Goal: Check status: Check status

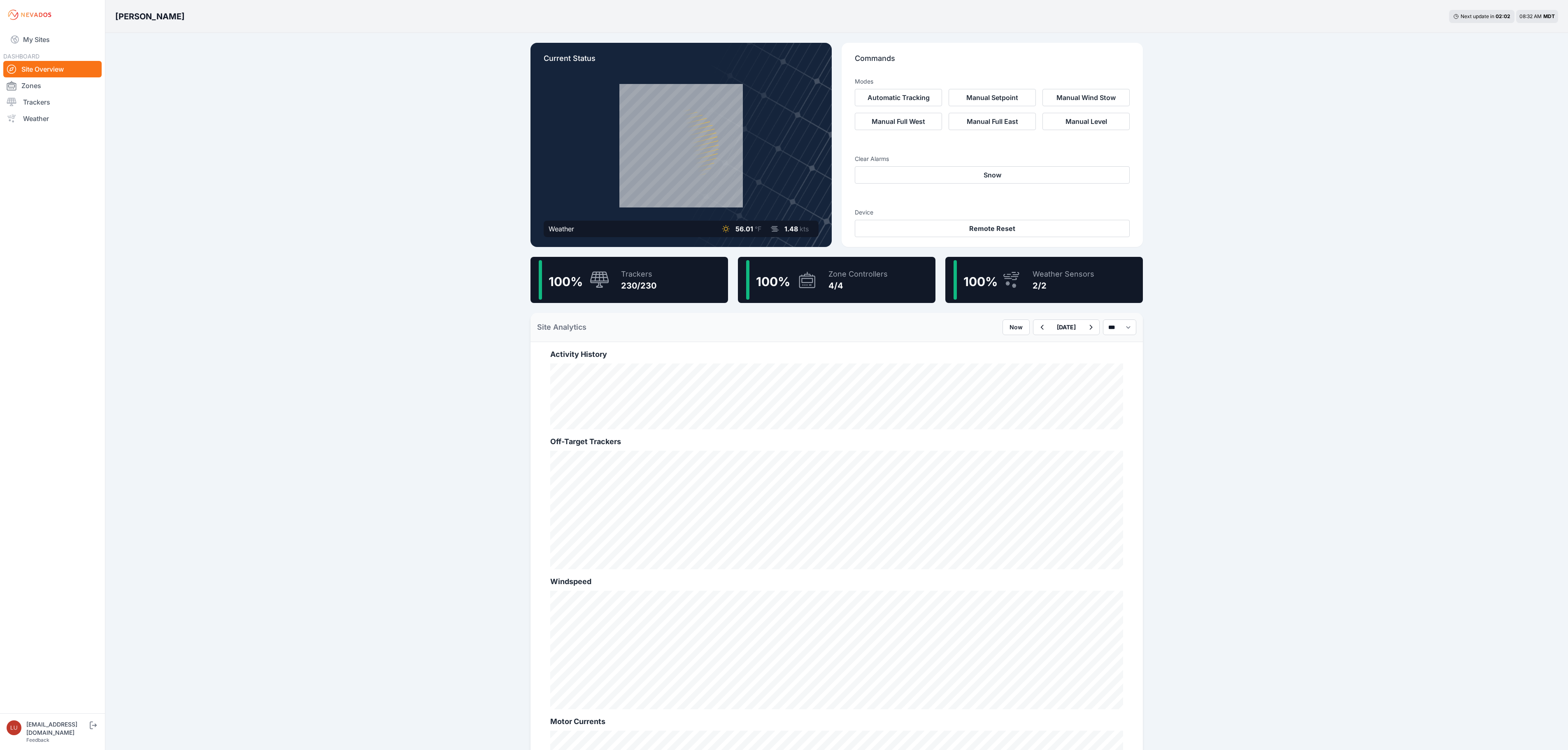
click at [651, 273] on div "Trackers" at bounding box center [639, 274] width 35 height 12
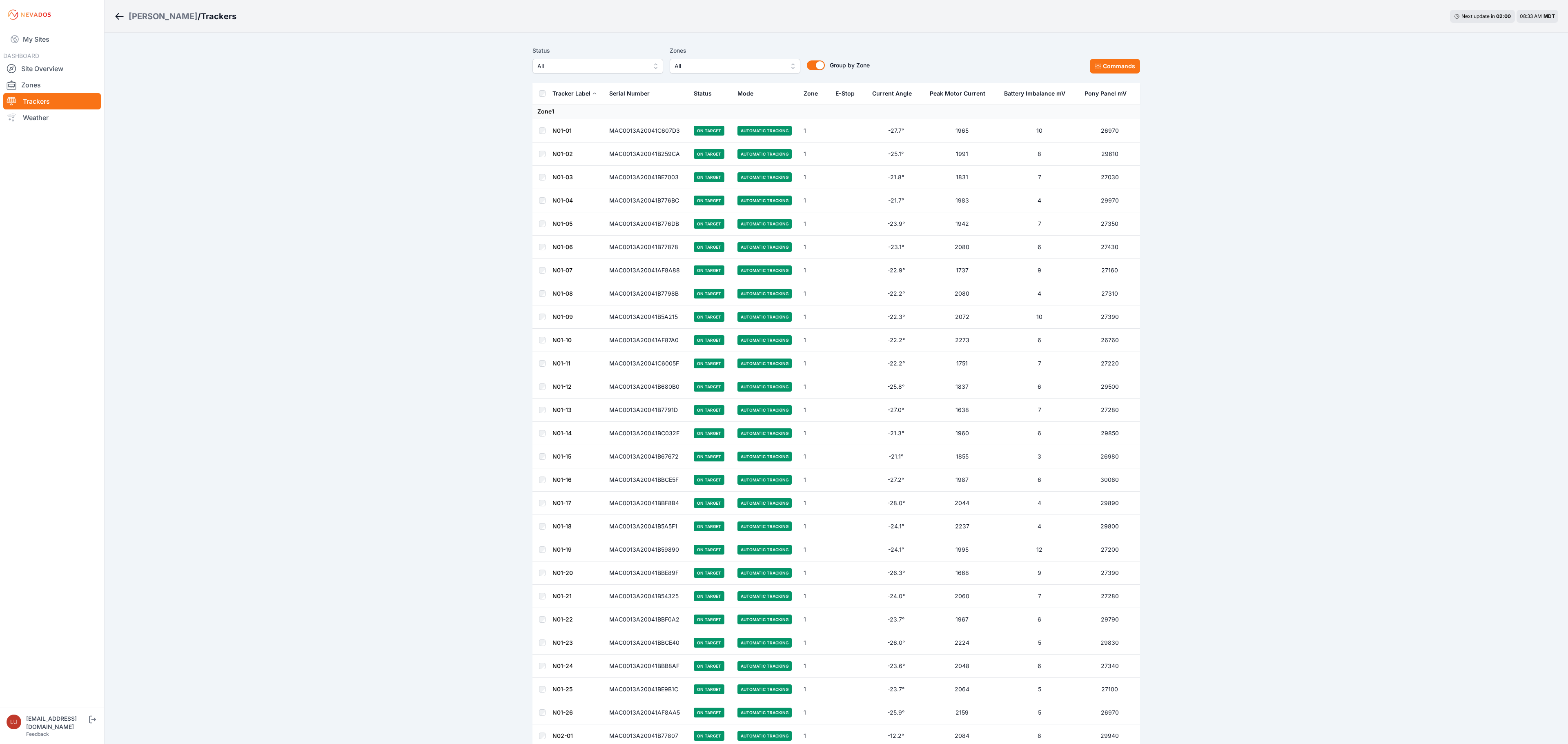
click at [626, 72] on button "All" at bounding box center [597, 66] width 131 height 15
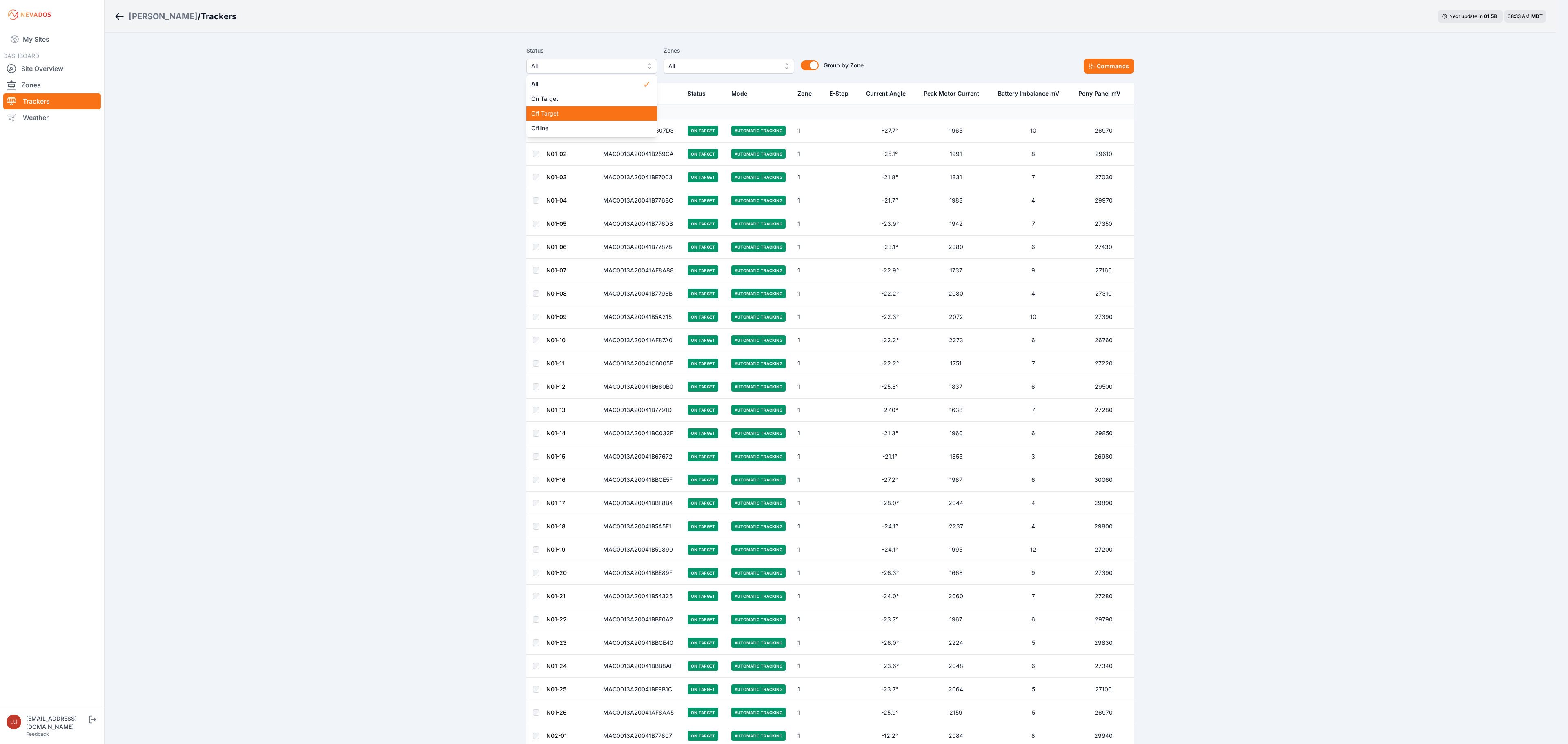
click at [610, 111] on span "Off Target" at bounding box center [586, 113] width 111 height 8
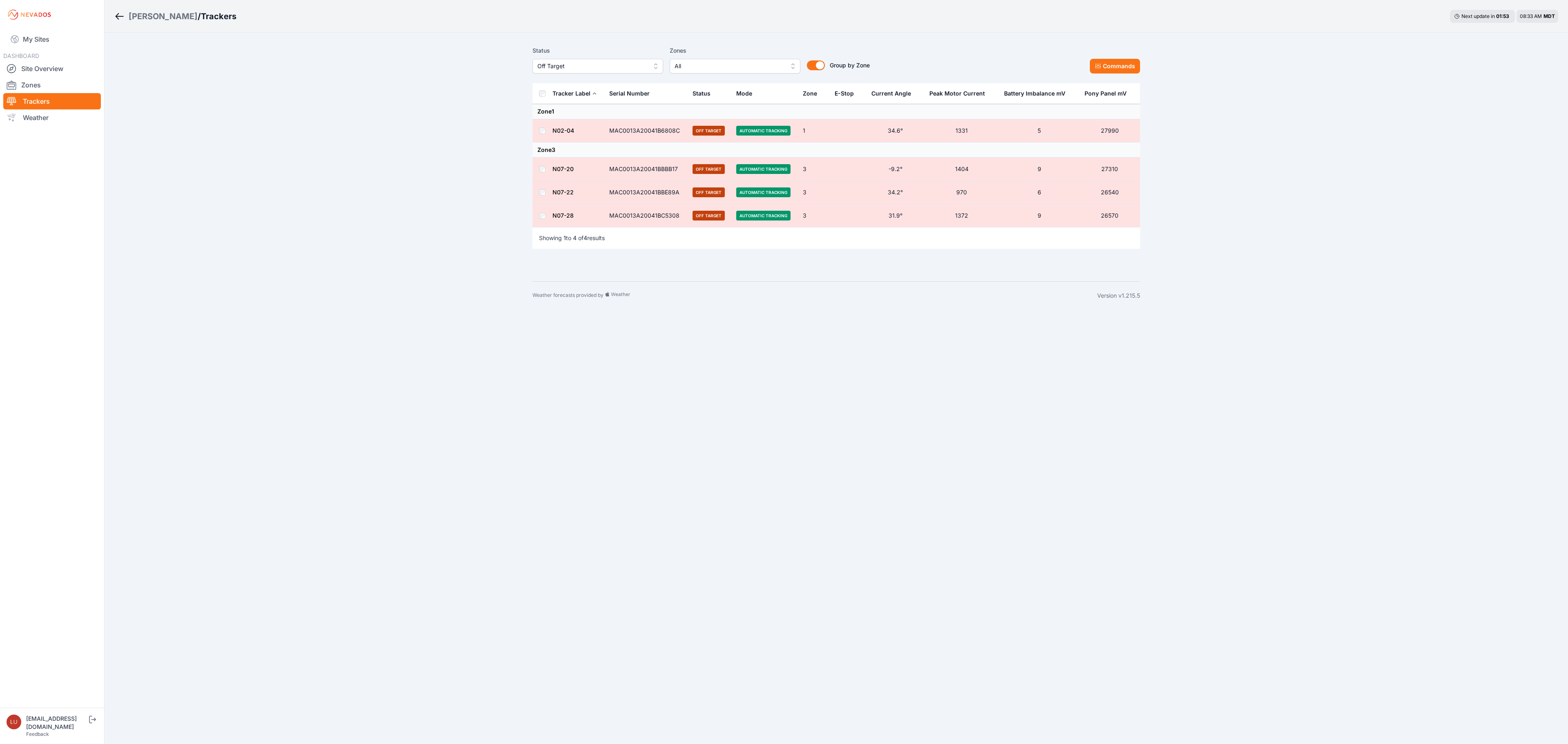
click at [538, 93] on th at bounding box center [542, 93] width 19 height 20
click at [1092, 67] on button "Commands" at bounding box center [1114, 66] width 50 height 15
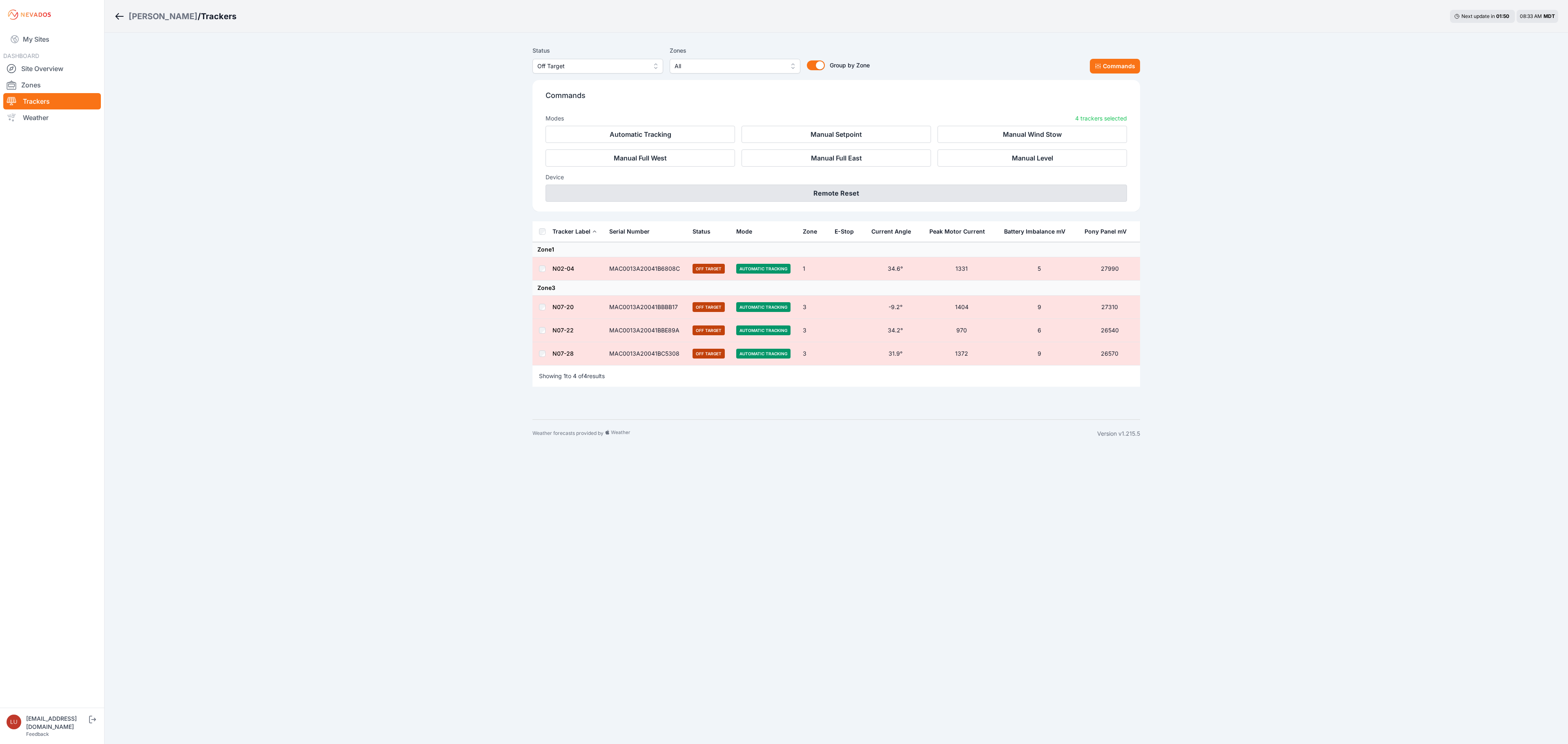
click at [830, 190] on button "Remote Reset" at bounding box center [836, 193] width 581 height 17
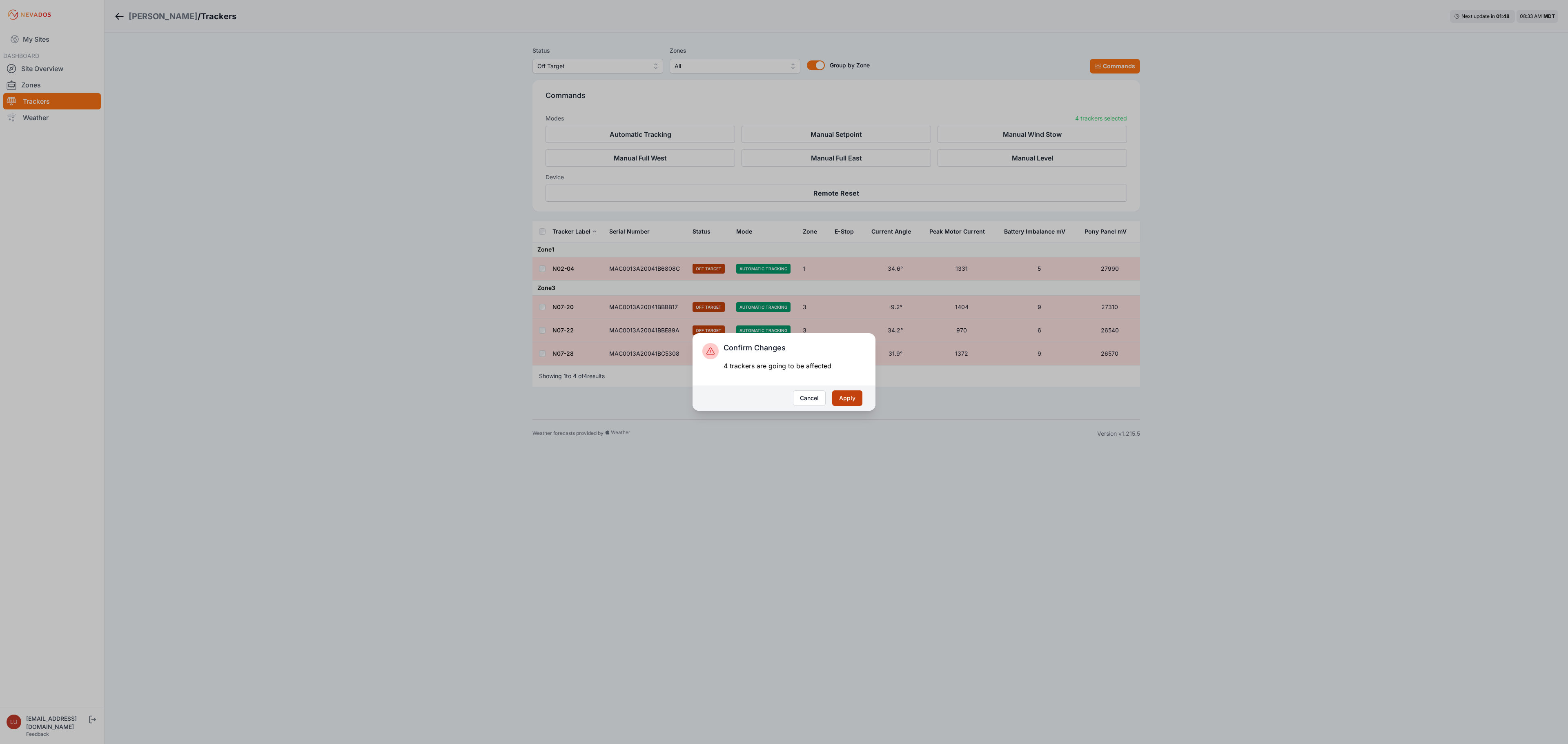
click at [837, 395] on button "Apply" at bounding box center [847, 398] width 30 height 16
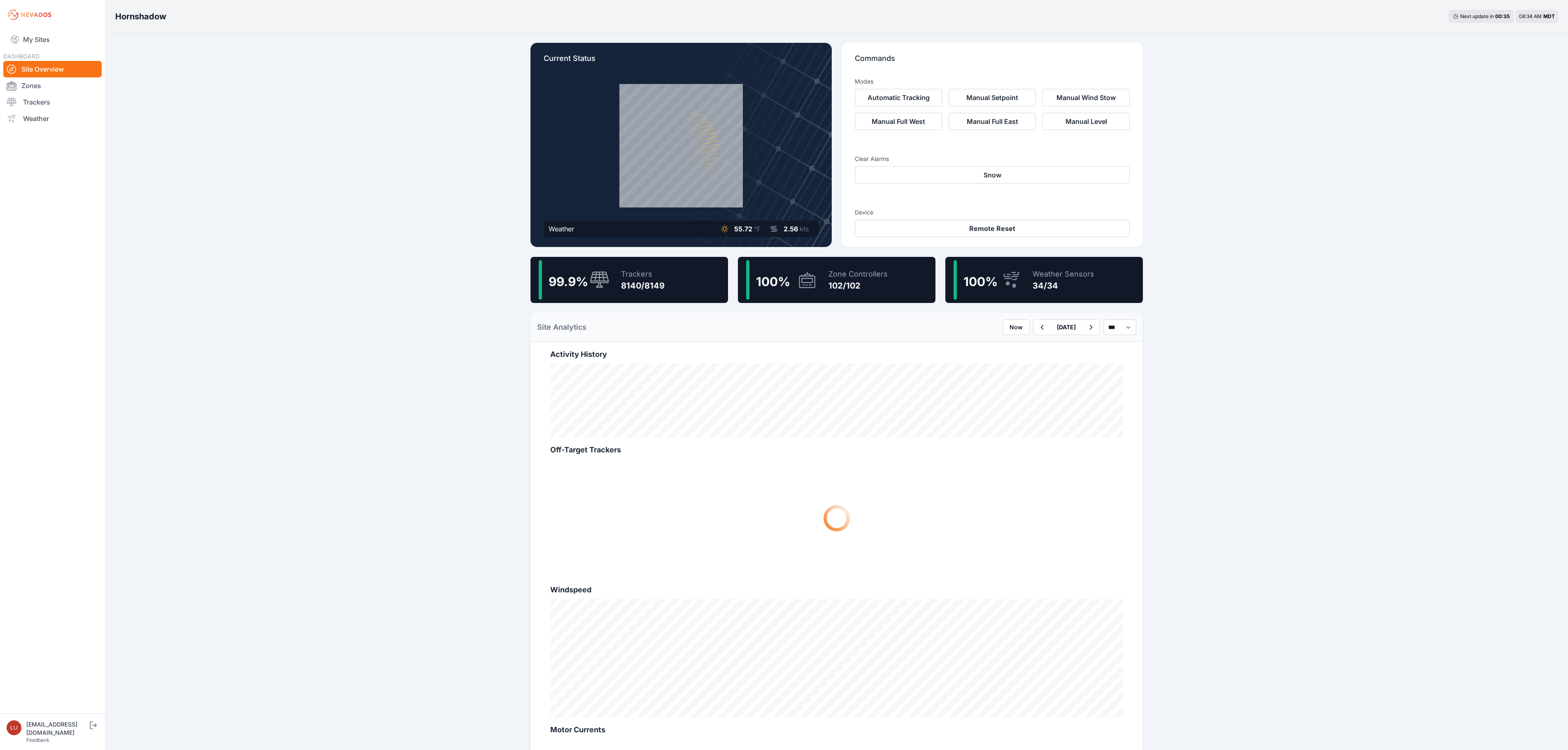
drag, startPoint x: 237, startPoint y: 55, endPoint x: 181, endPoint y: 40, distance: 58.0
click at [237, 56] on div "Hornshadow Next update in 00 : 35 08:34 AM MDT Current Status Weather 55.72 °F …" at bounding box center [784, 459] width 1568 height 918
click at [46, 39] on link "My Sites" at bounding box center [52, 39] width 99 height 20
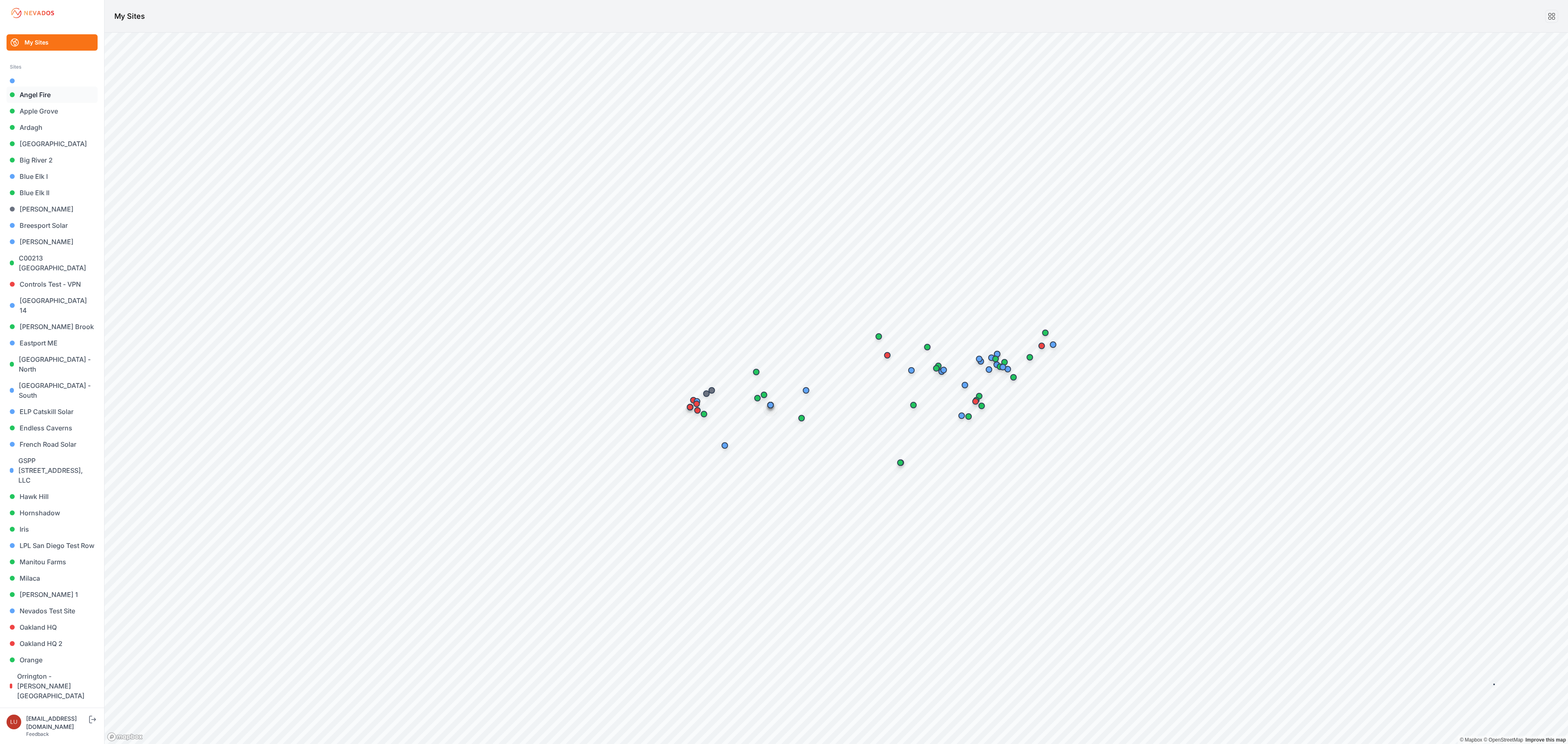
click at [40, 94] on link "Angel Fire" at bounding box center [52, 94] width 91 height 16
click at [41, 125] on link "Ardagh" at bounding box center [52, 127] width 91 height 16
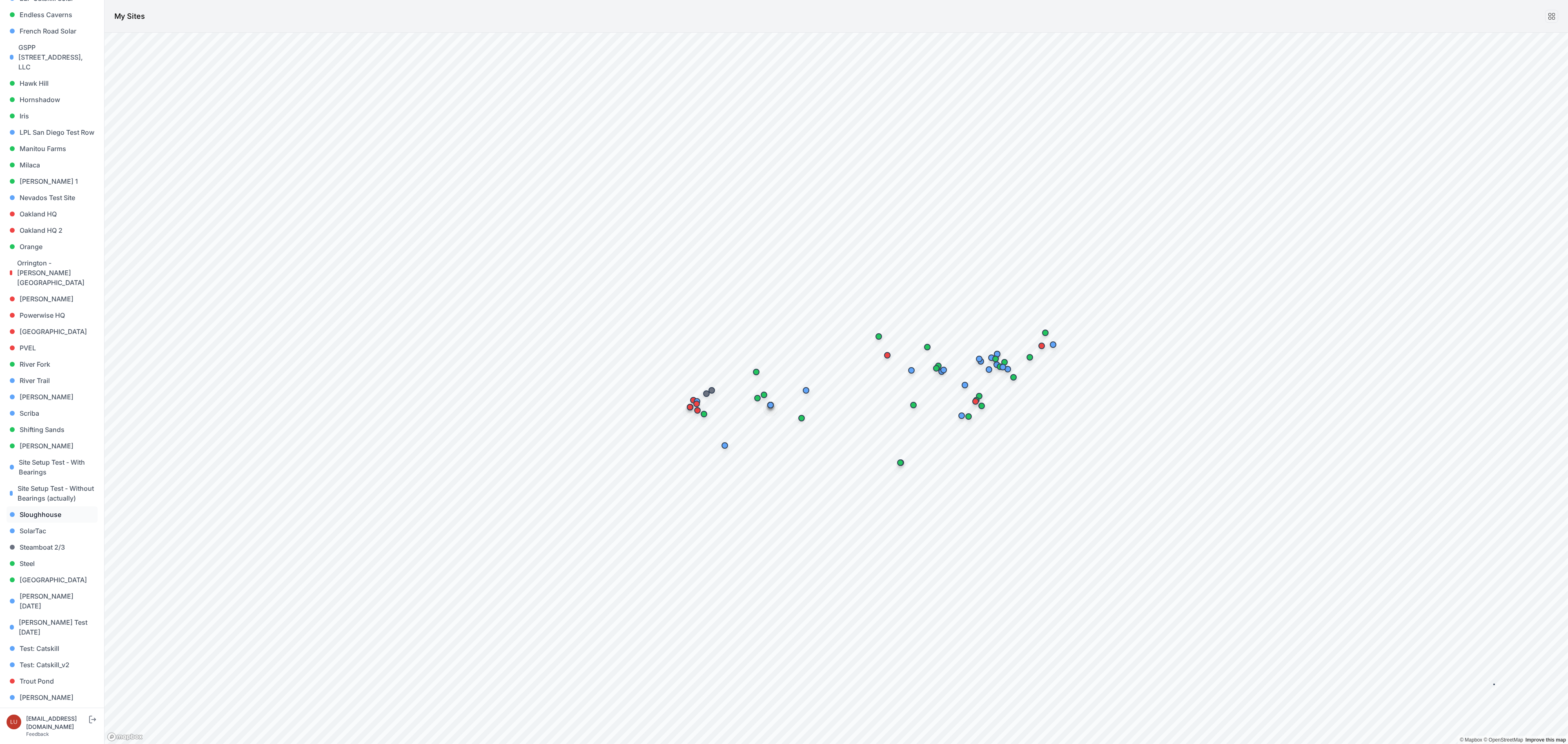
click at [47, 506] on link "Sloughhouse" at bounding box center [52, 513] width 91 height 16
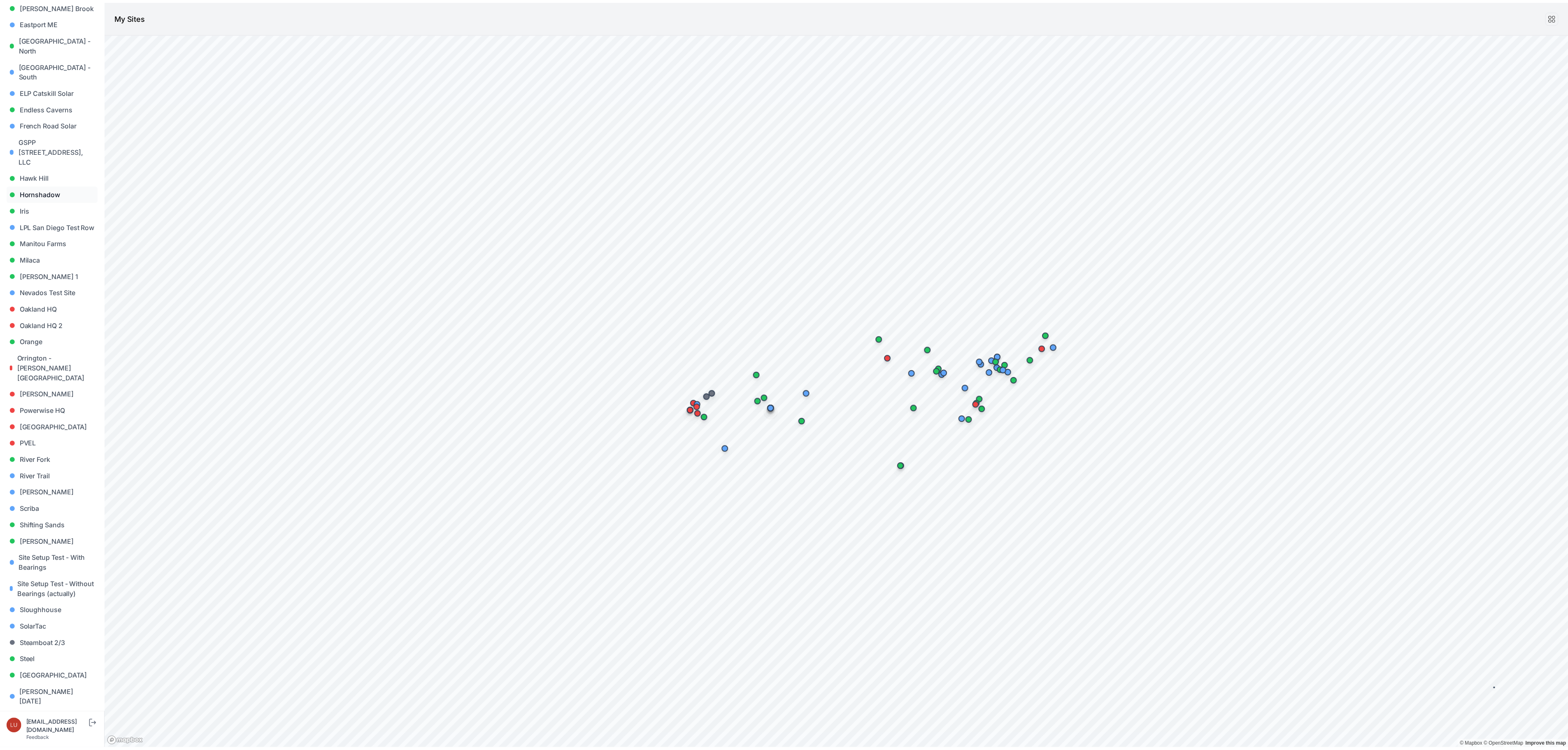
scroll to position [411, 0]
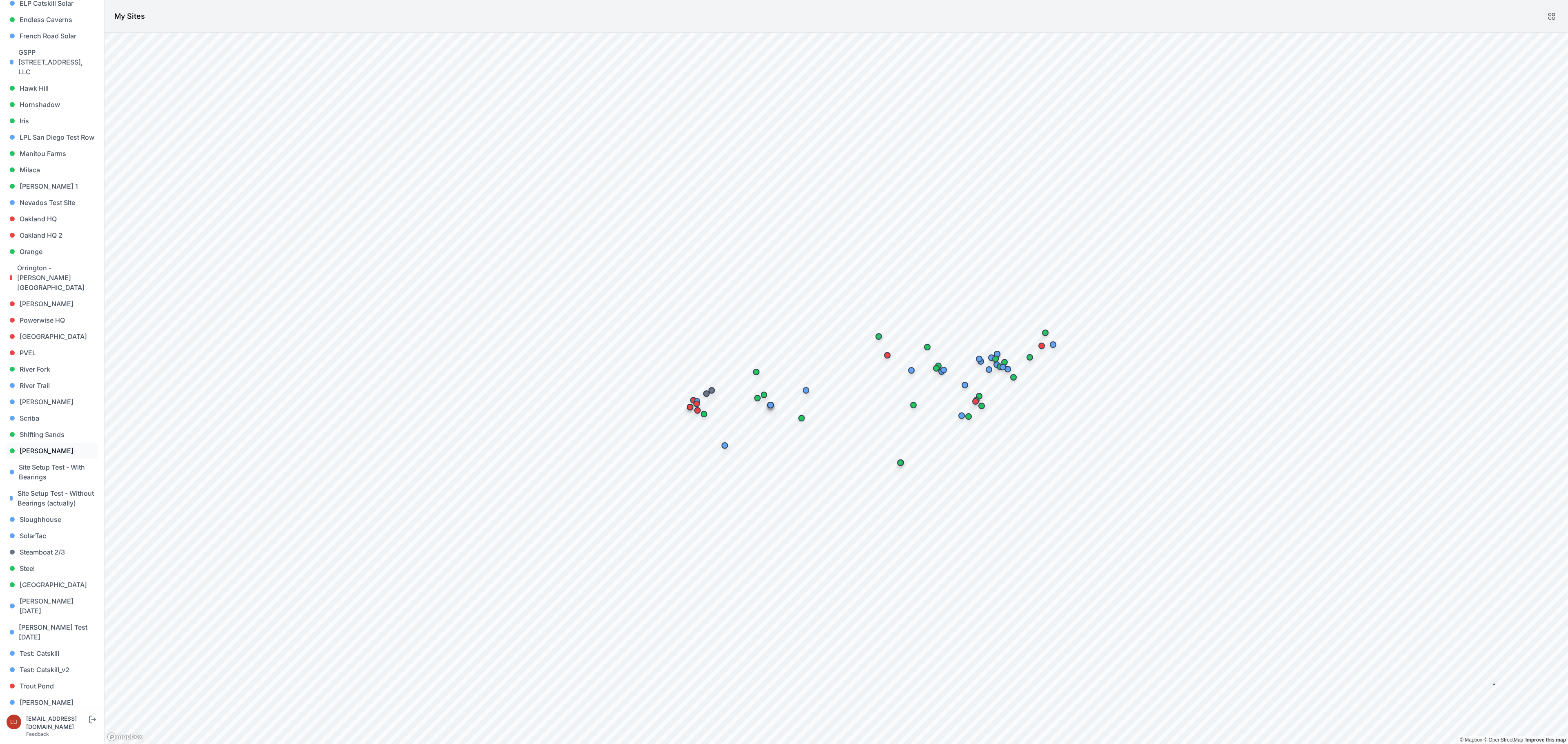
click at [49, 443] on link "Sigurd Solar" at bounding box center [52, 450] width 91 height 16
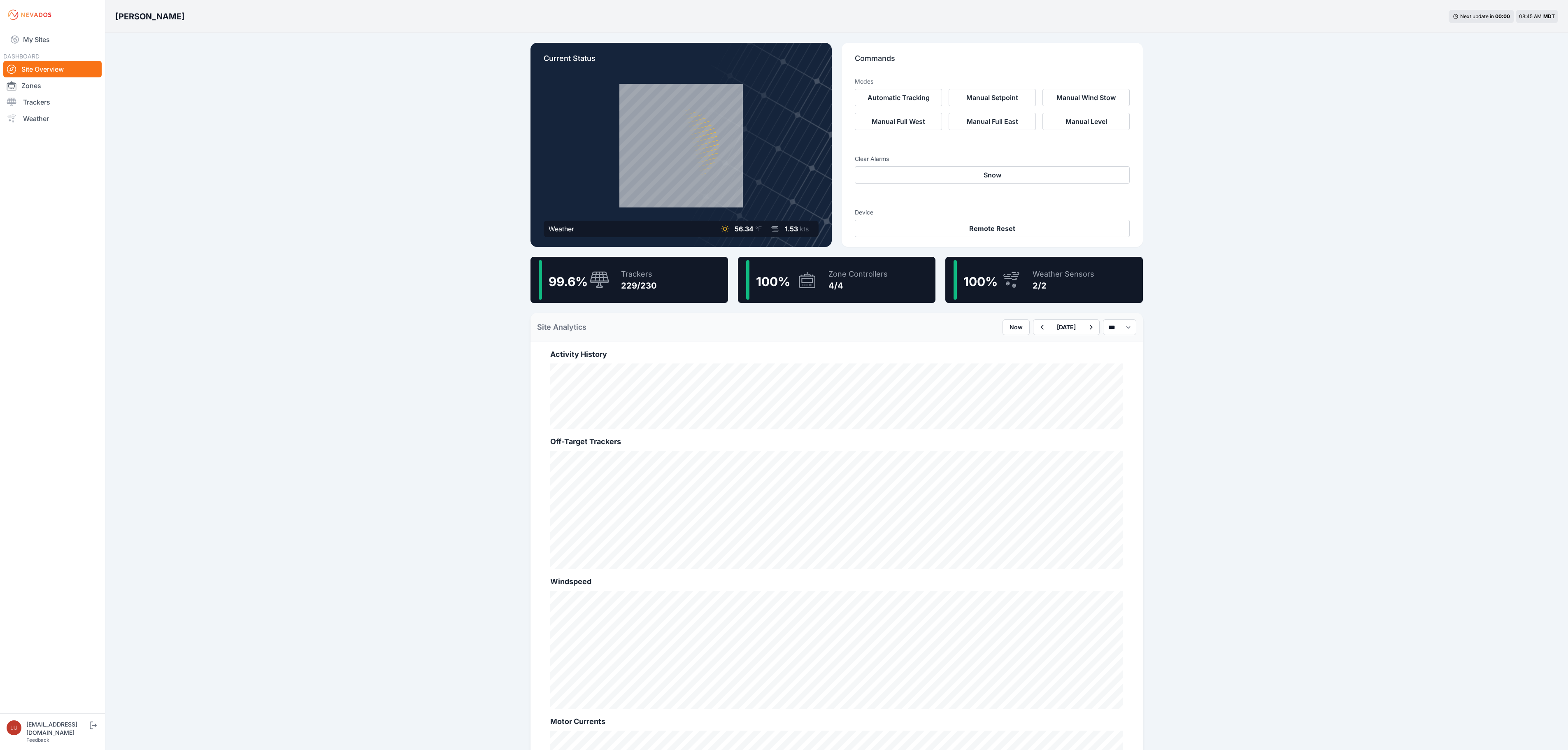
click at [653, 285] on div "229/230" at bounding box center [639, 285] width 35 height 12
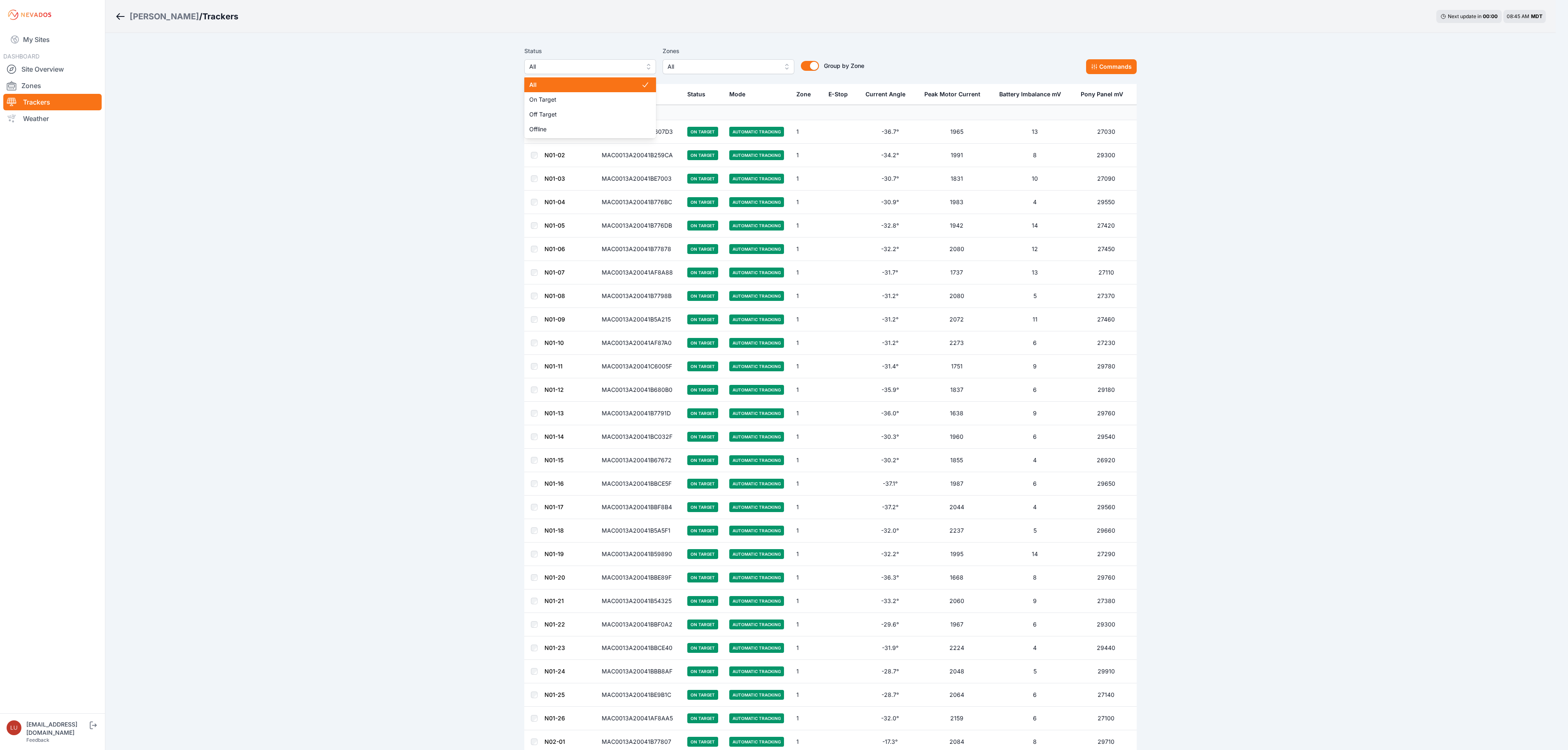
click at [592, 61] on button "All" at bounding box center [590, 66] width 132 height 15
click at [571, 116] on span "Off Target" at bounding box center [591, 114] width 112 height 8
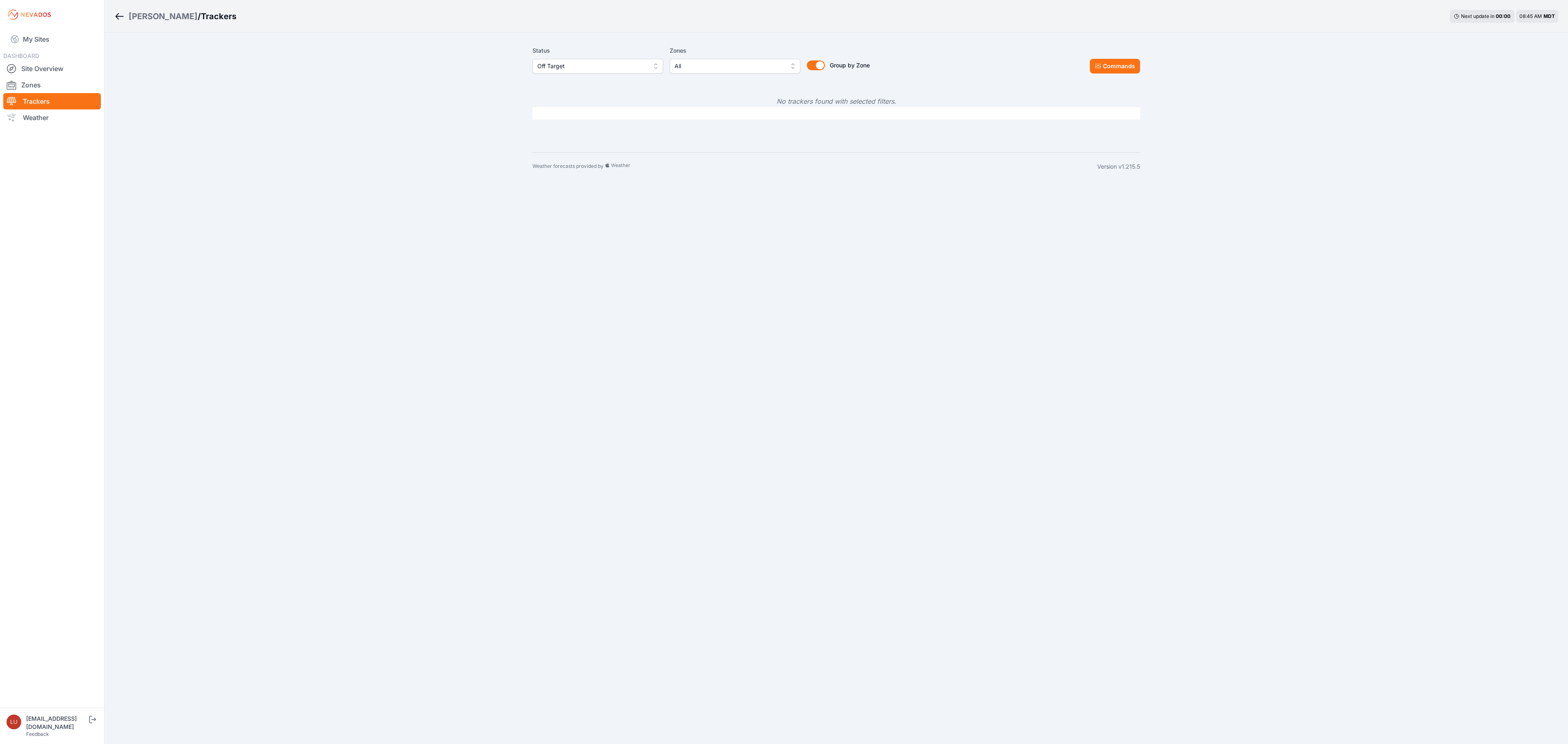
click at [566, 73] on button "Off Target" at bounding box center [597, 66] width 131 height 15
click at [552, 124] on span "Offline" at bounding box center [592, 128] width 111 height 8
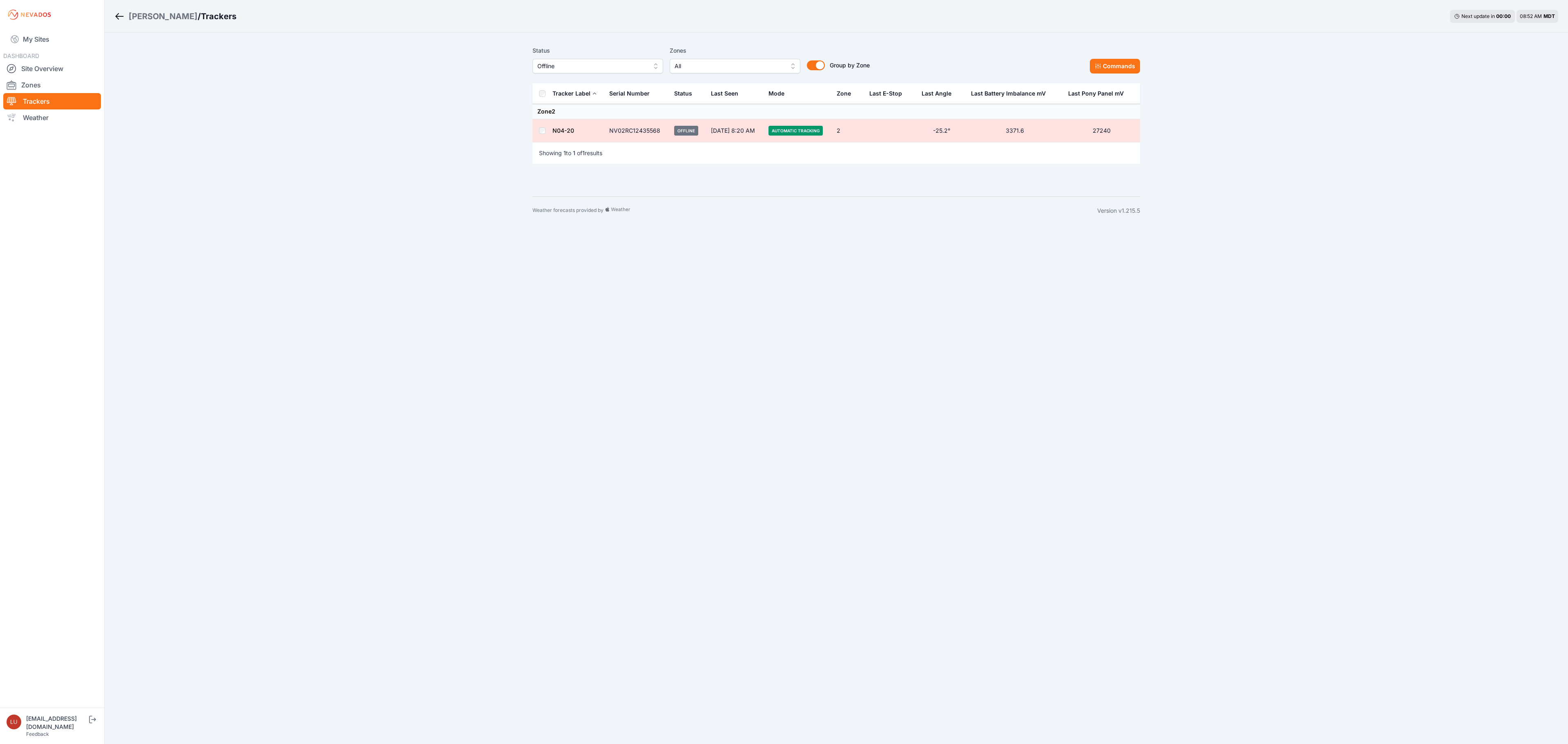
click at [566, 70] on span "Offline" at bounding box center [591, 66] width 110 height 10
click at [445, 86] on div "Sigurd Solar / Trackers Next update in 00 : 00 08:52 AM MDT Status Offline All …" at bounding box center [784, 112] width 1568 height 225
click at [568, 65] on span "Offline" at bounding box center [591, 66] width 110 height 10
click at [565, 79] on div "All" at bounding box center [597, 83] width 131 height 15
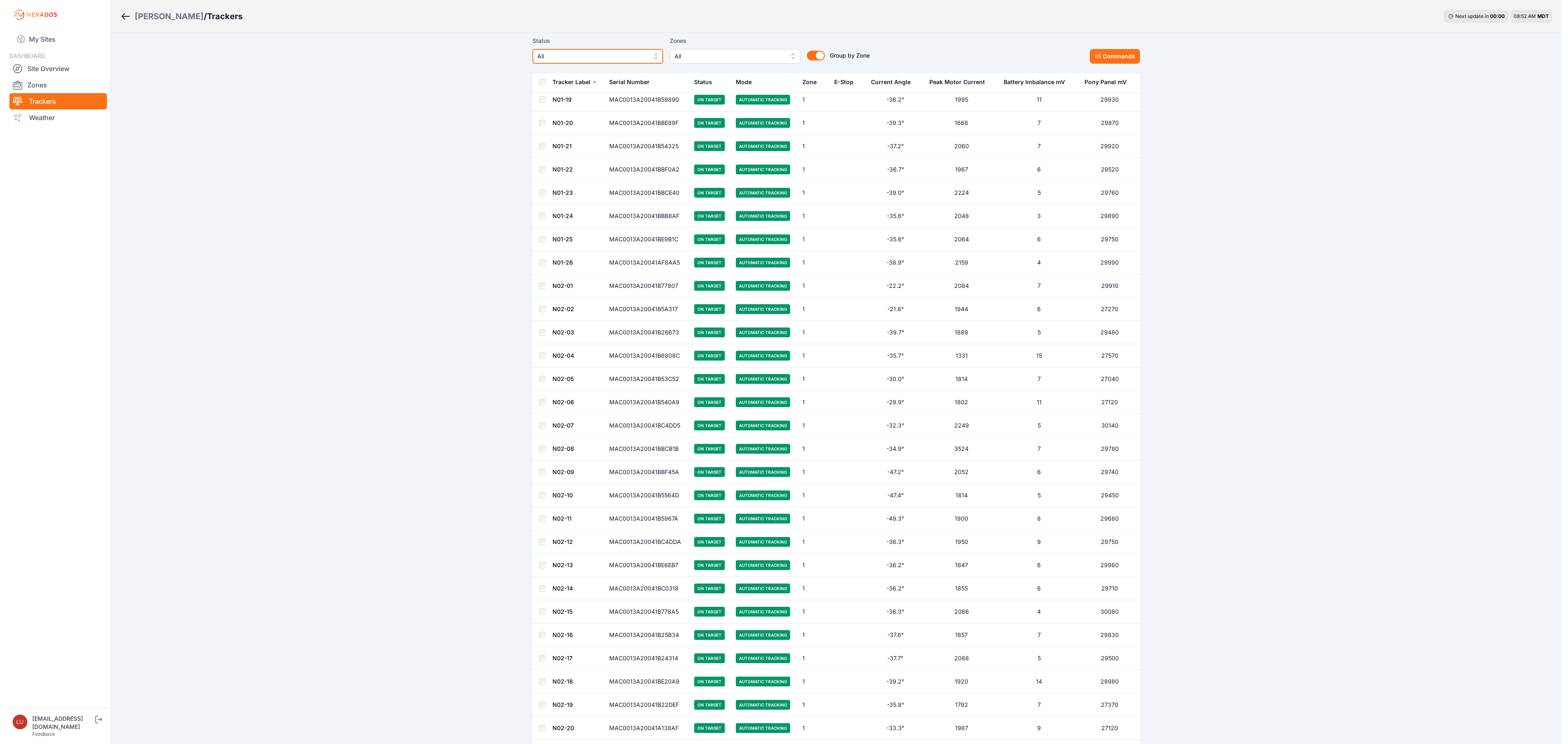
scroll to position [734, 0]
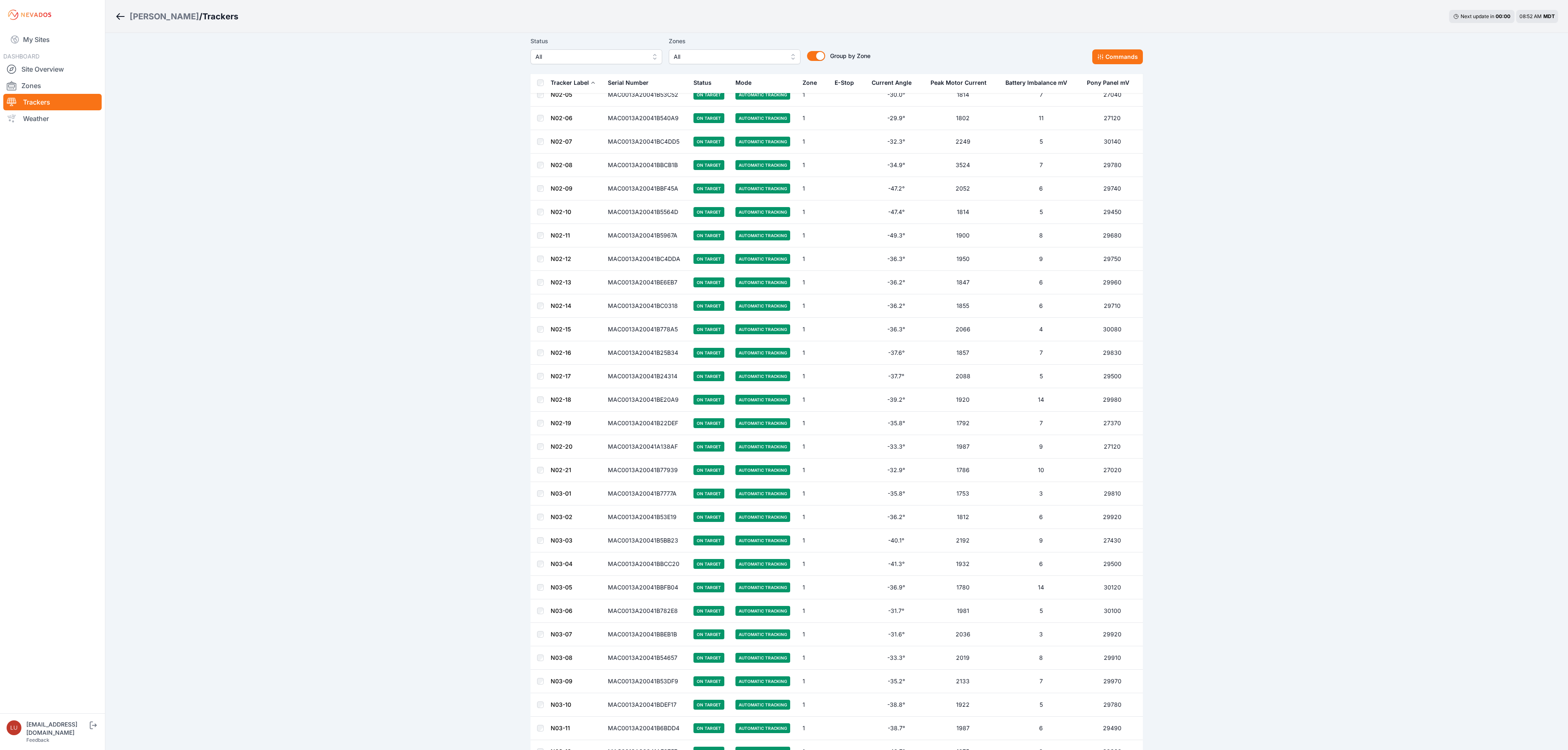
drag, startPoint x: 562, startPoint y: 317, endPoint x: 557, endPoint y: 323, distance: 7.8
click at [593, 49] on div "Status All" at bounding box center [596, 50] width 132 height 28
click at [593, 50] on button "All" at bounding box center [602, 57] width 132 height 15
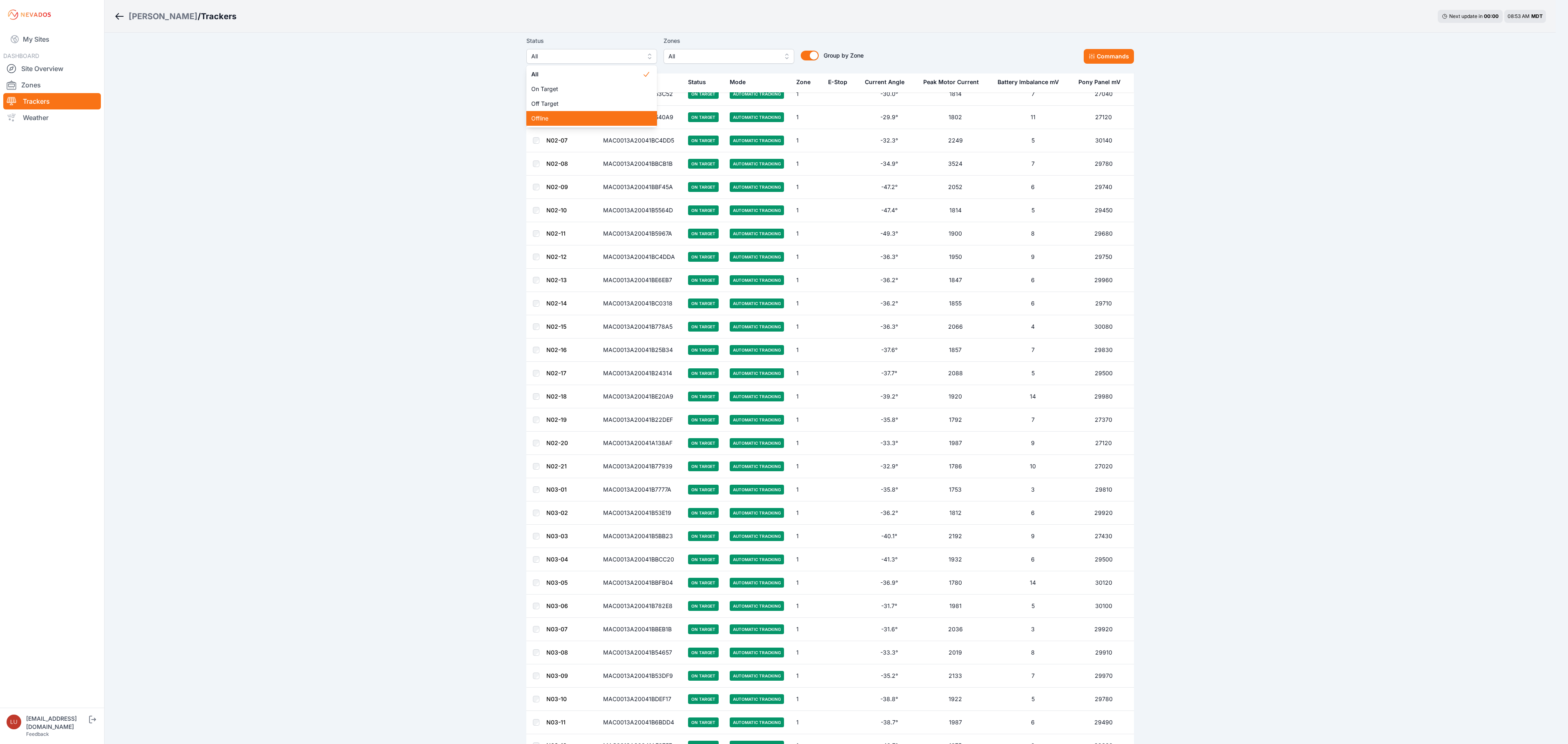
click at [582, 114] on span "Offline" at bounding box center [586, 118] width 111 height 8
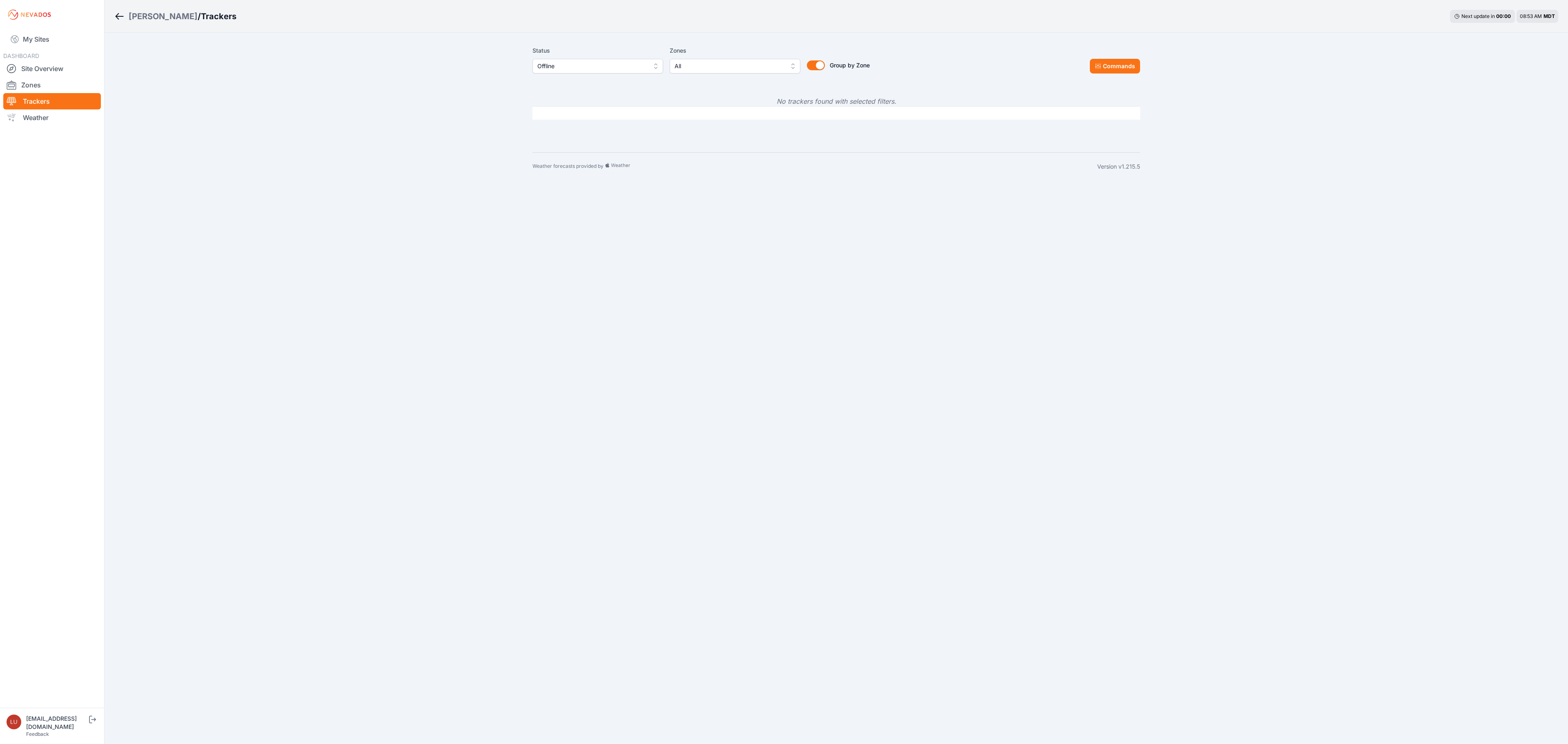
click at [589, 70] on span "Offline" at bounding box center [591, 66] width 110 height 10
click at [583, 85] on span "All" at bounding box center [592, 84] width 111 height 8
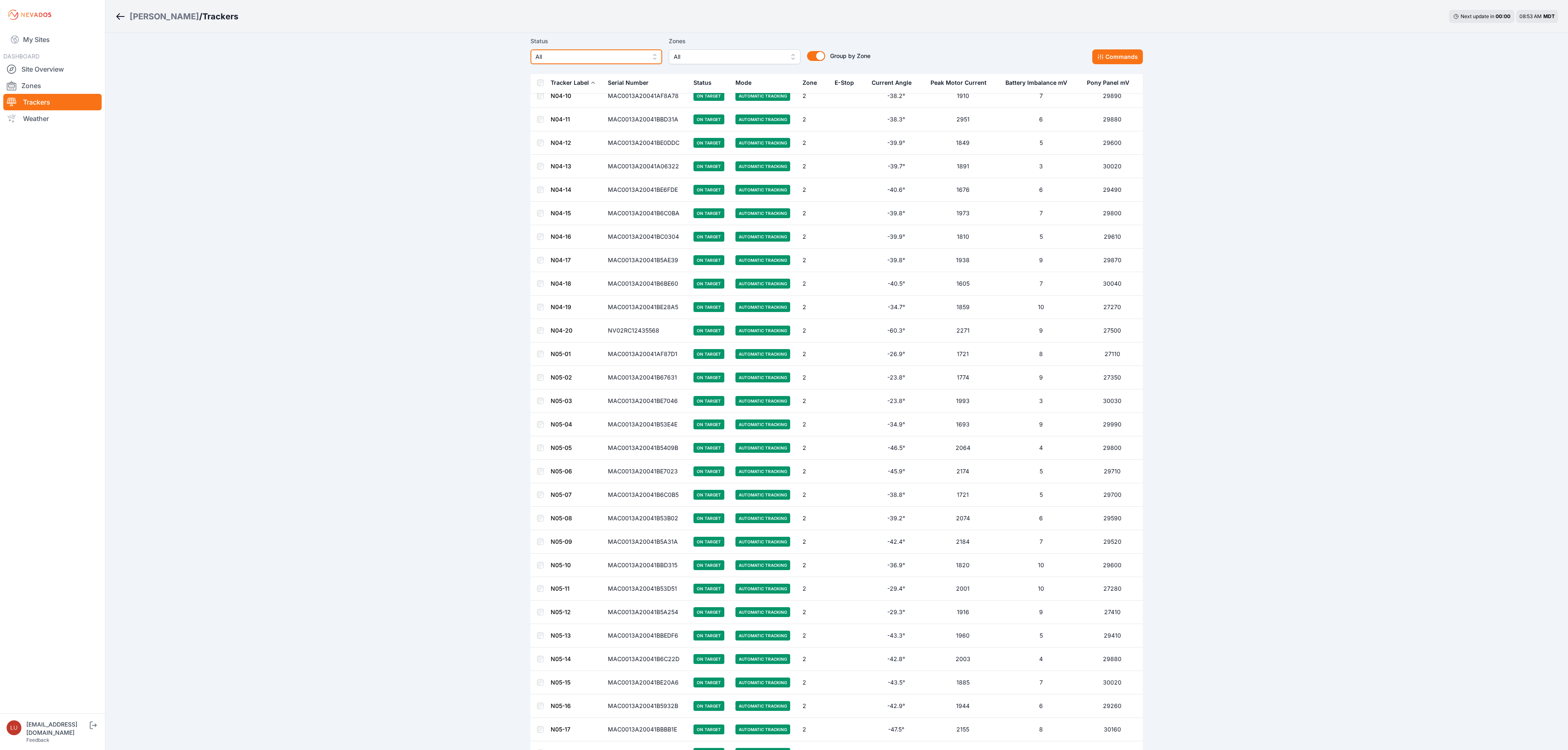
scroll to position [1563, 0]
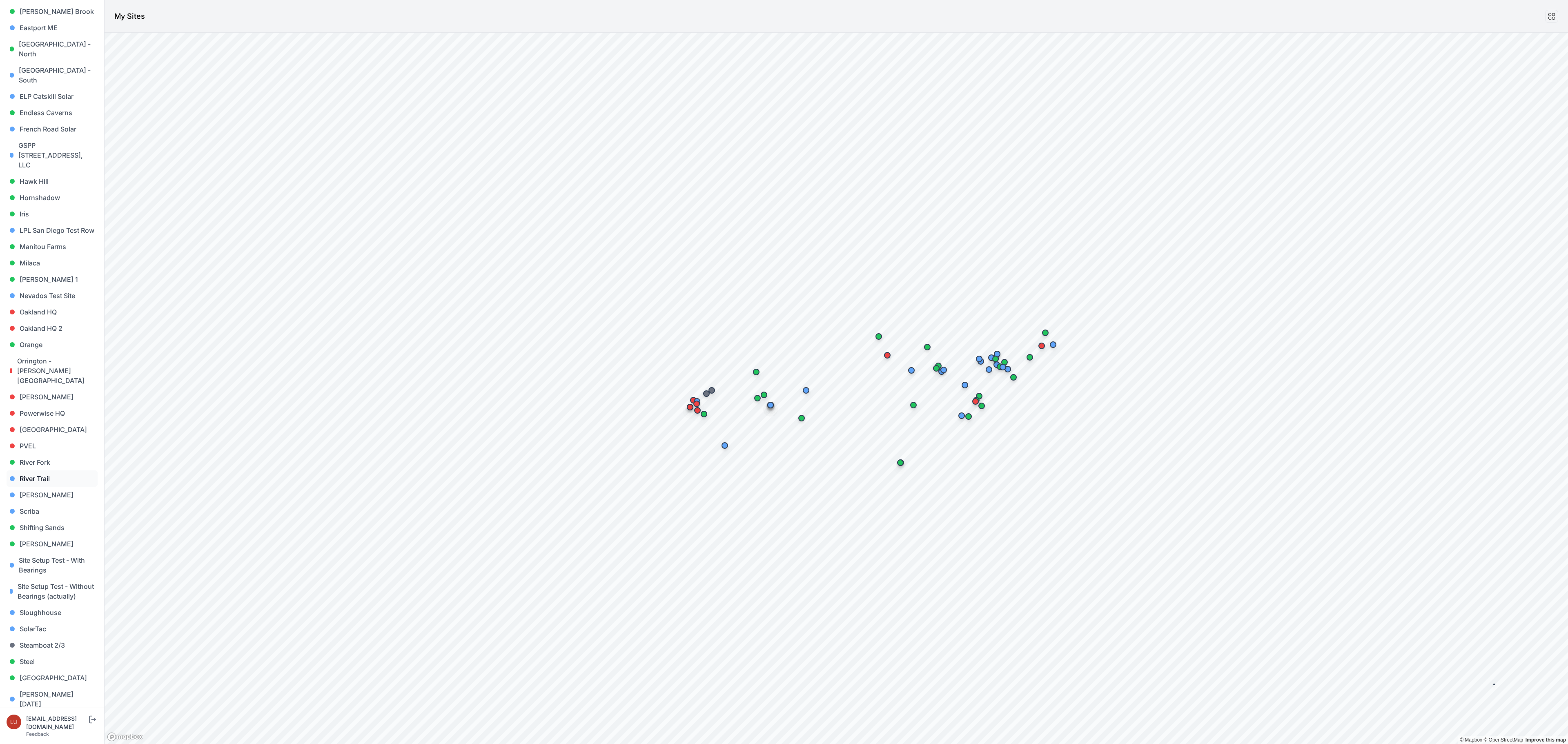
scroll to position [326, 0]
click at [44, 641] on link "Steel" at bounding box center [52, 649] width 91 height 16
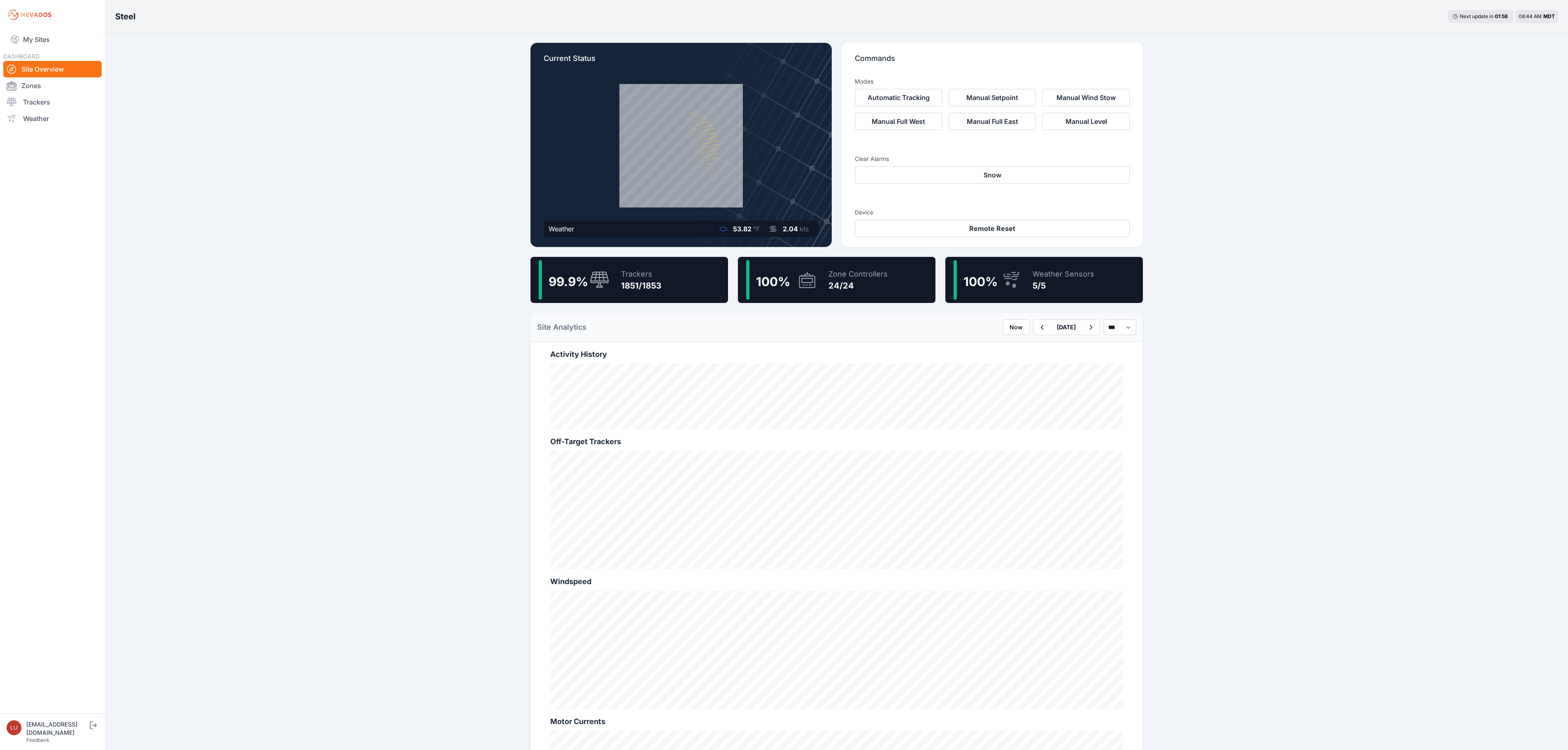
click at [661, 290] on div "1851/1853" at bounding box center [641, 285] width 40 height 12
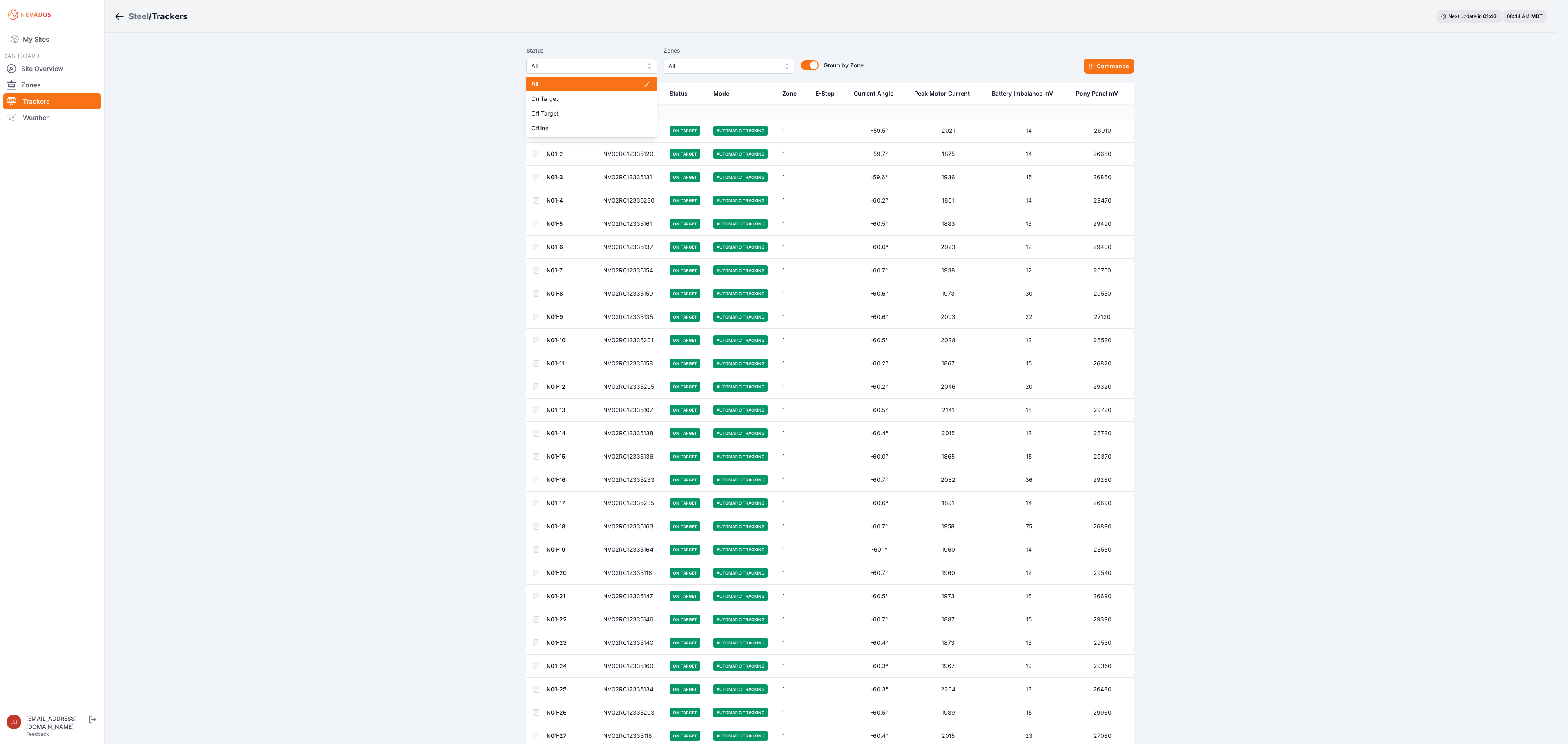
click at [594, 63] on span "All" at bounding box center [585, 66] width 110 height 10
click at [576, 127] on span "Offline" at bounding box center [586, 128] width 111 height 8
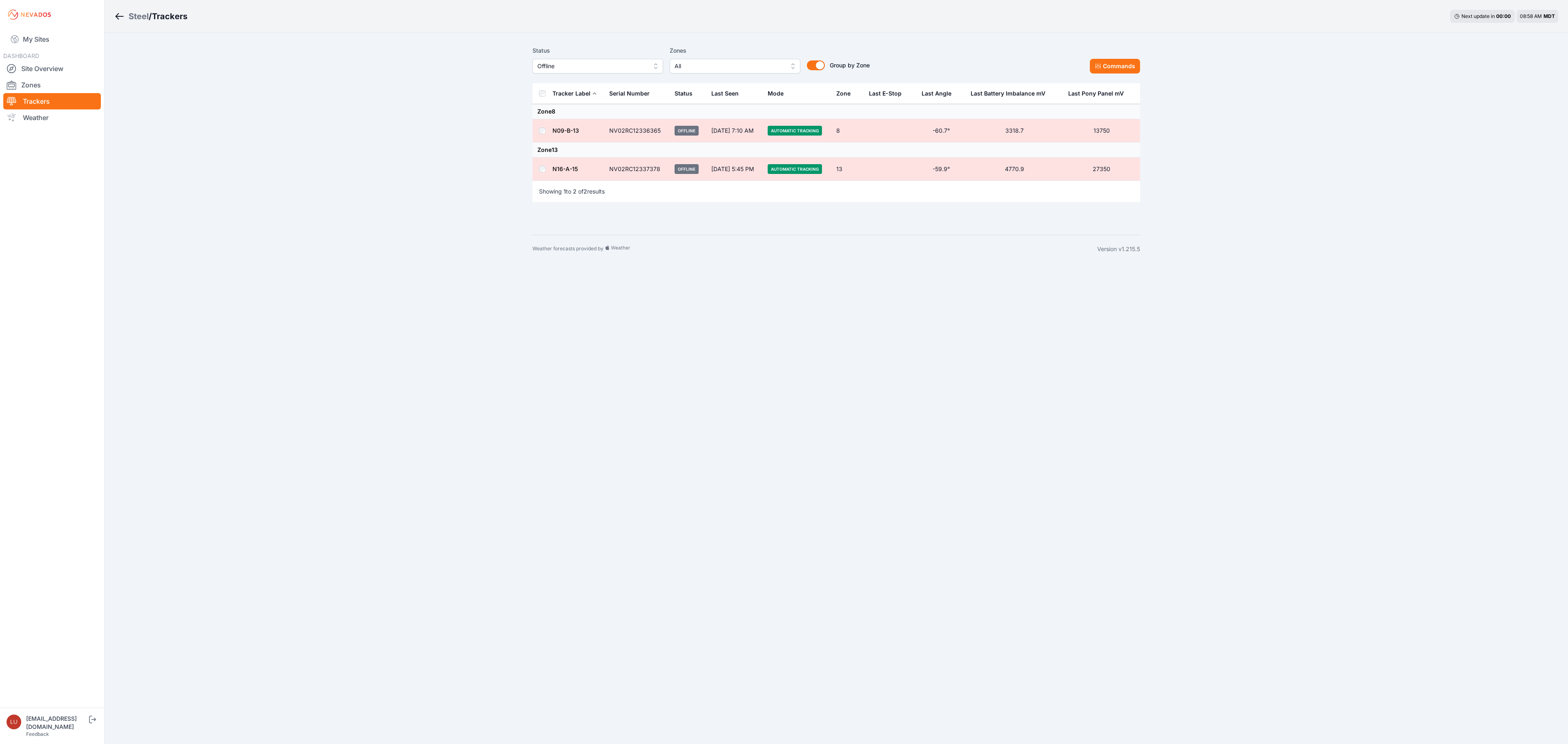
click at [554, 64] on span "Offline" at bounding box center [591, 66] width 110 height 10
click at [480, 100] on div "Steel / Trackers Next update in 00 : 00 08:58 AM MDT Status Offline All On Targ…" at bounding box center [784, 131] width 1568 height 263
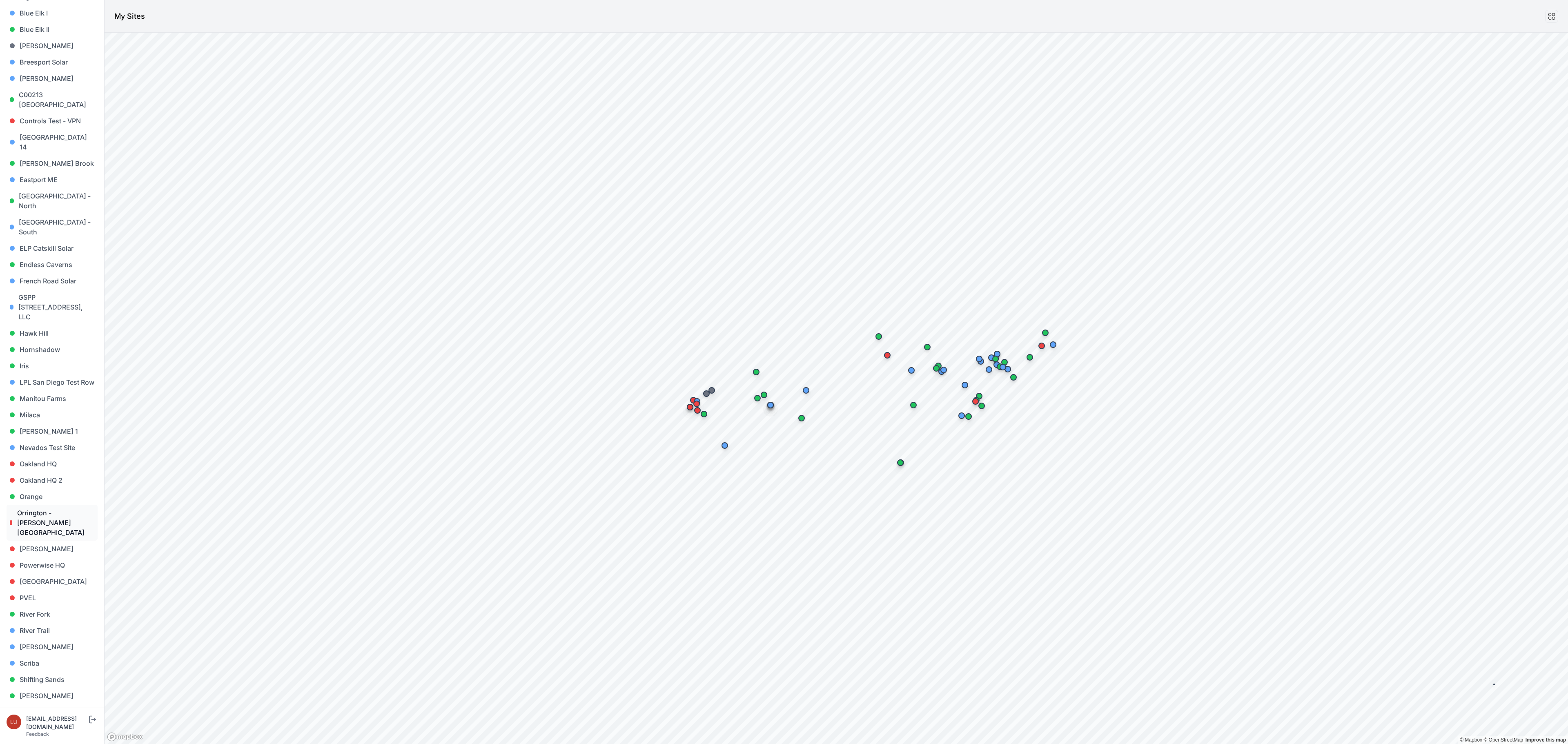
scroll to position [245, 0]
click at [44, 260] on link "Hornshadow" at bounding box center [52, 267] width 91 height 16
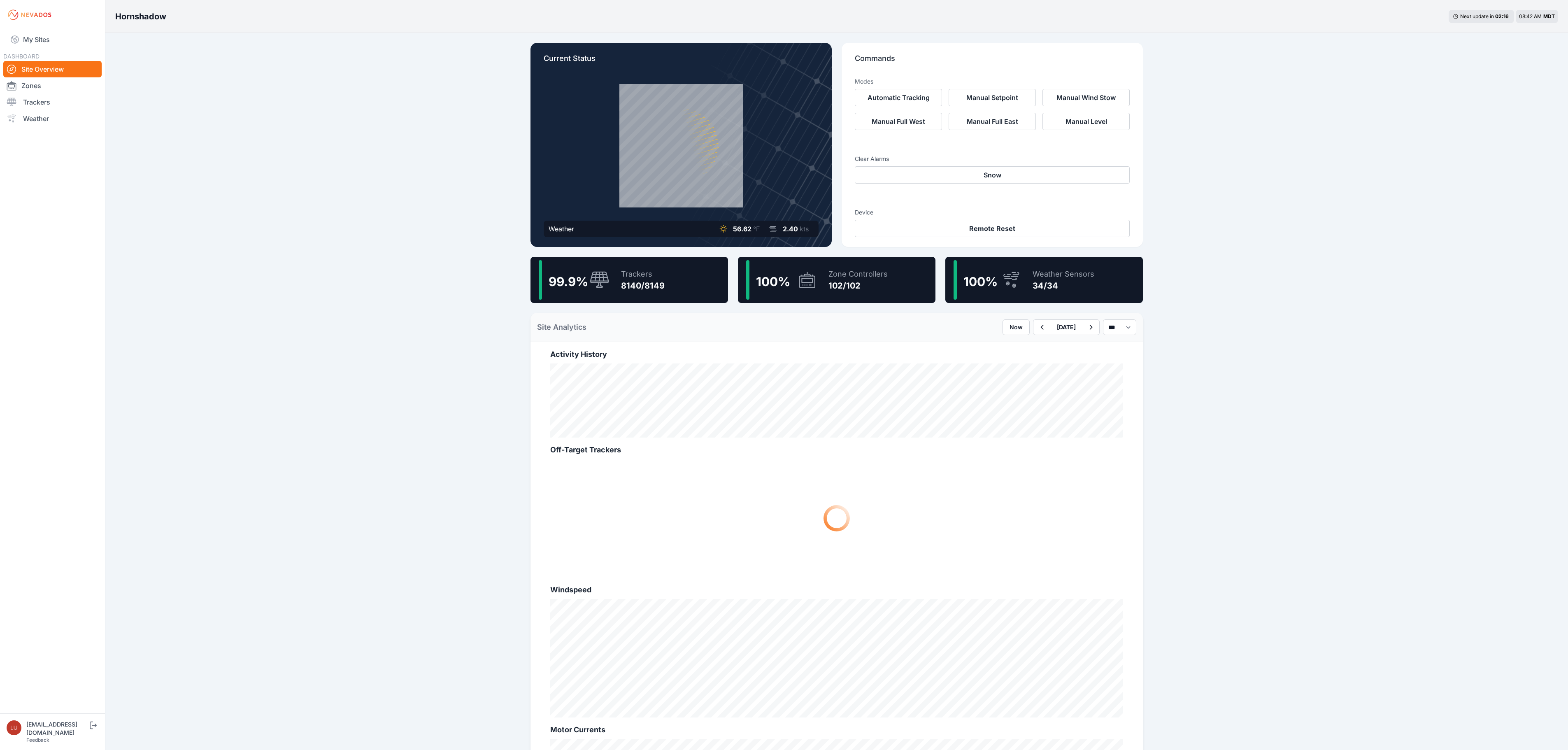
click at [700, 267] on div "99.9 % Trackers 8140/8149" at bounding box center [629, 279] width 197 height 46
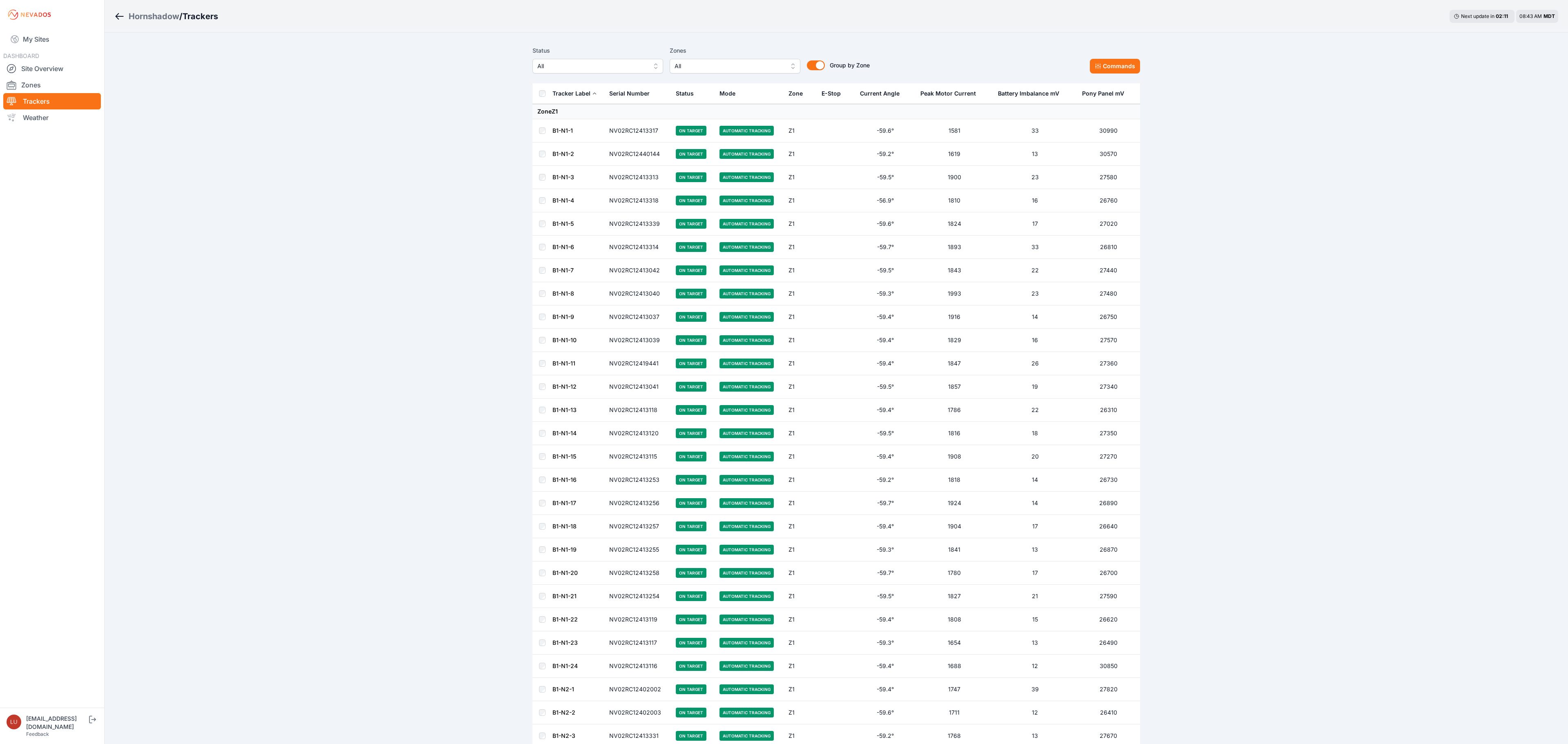
click at [603, 65] on span "All" at bounding box center [591, 66] width 110 height 10
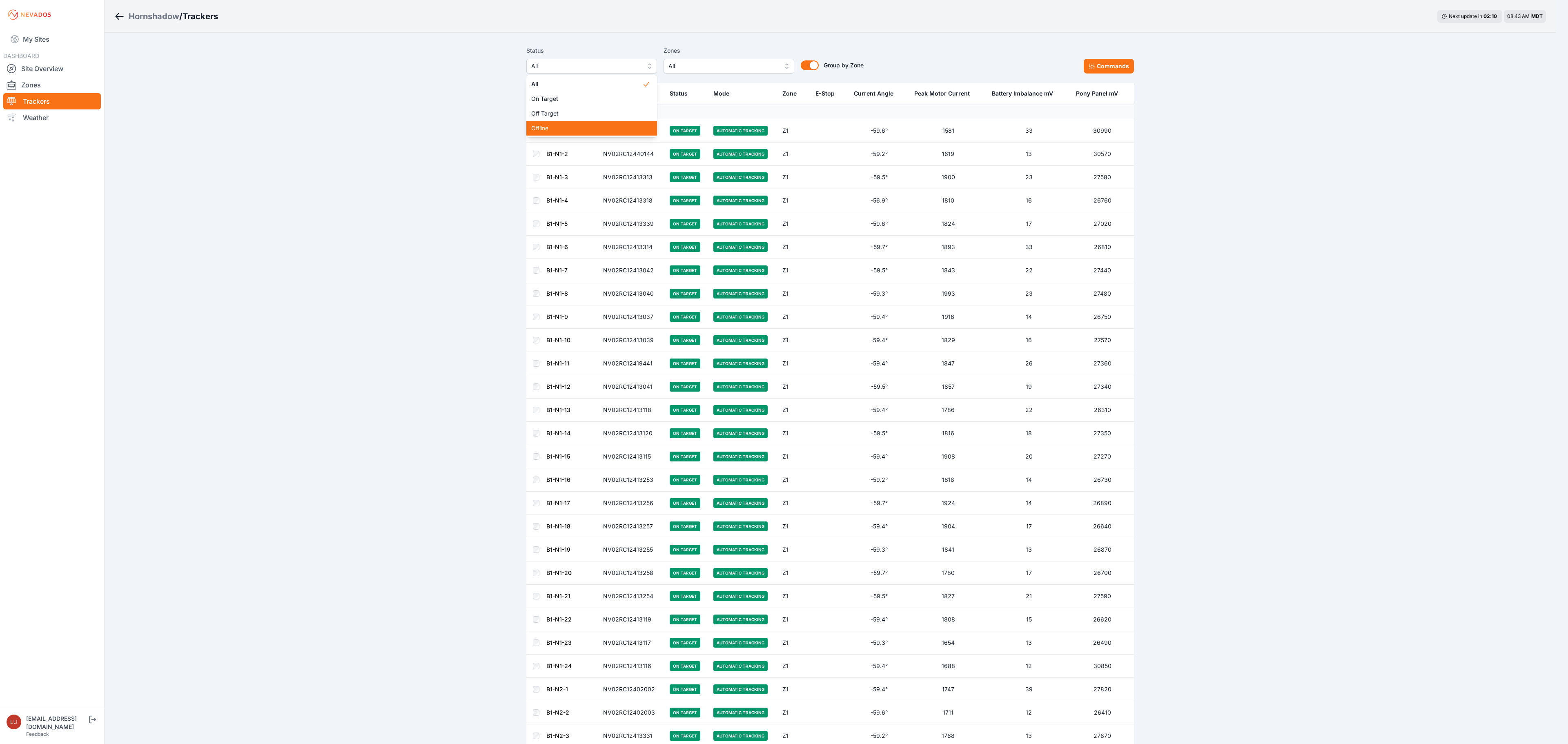
click at [579, 132] on span "Offline" at bounding box center [586, 128] width 111 height 8
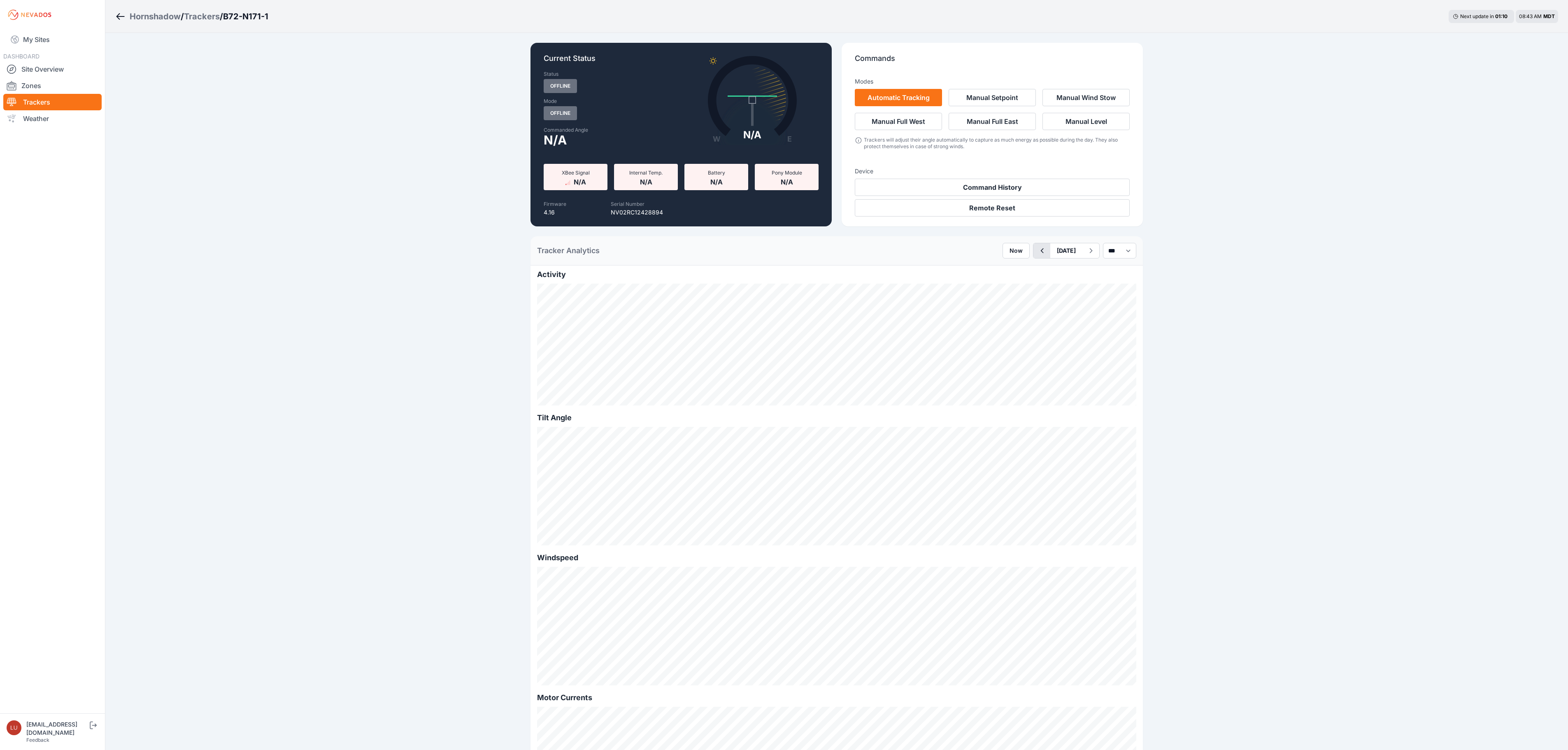
click at [1037, 254] on icon "button" at bounding box center [1041, 250] width 11 height 10
click at [1114, 253] on select "*** **** *****" at bounding box center [1120, 251] width 33 height 16
click at [1103, 243] on select "*** **** *****" at bounding box center [1120, 251] width 33 height 16
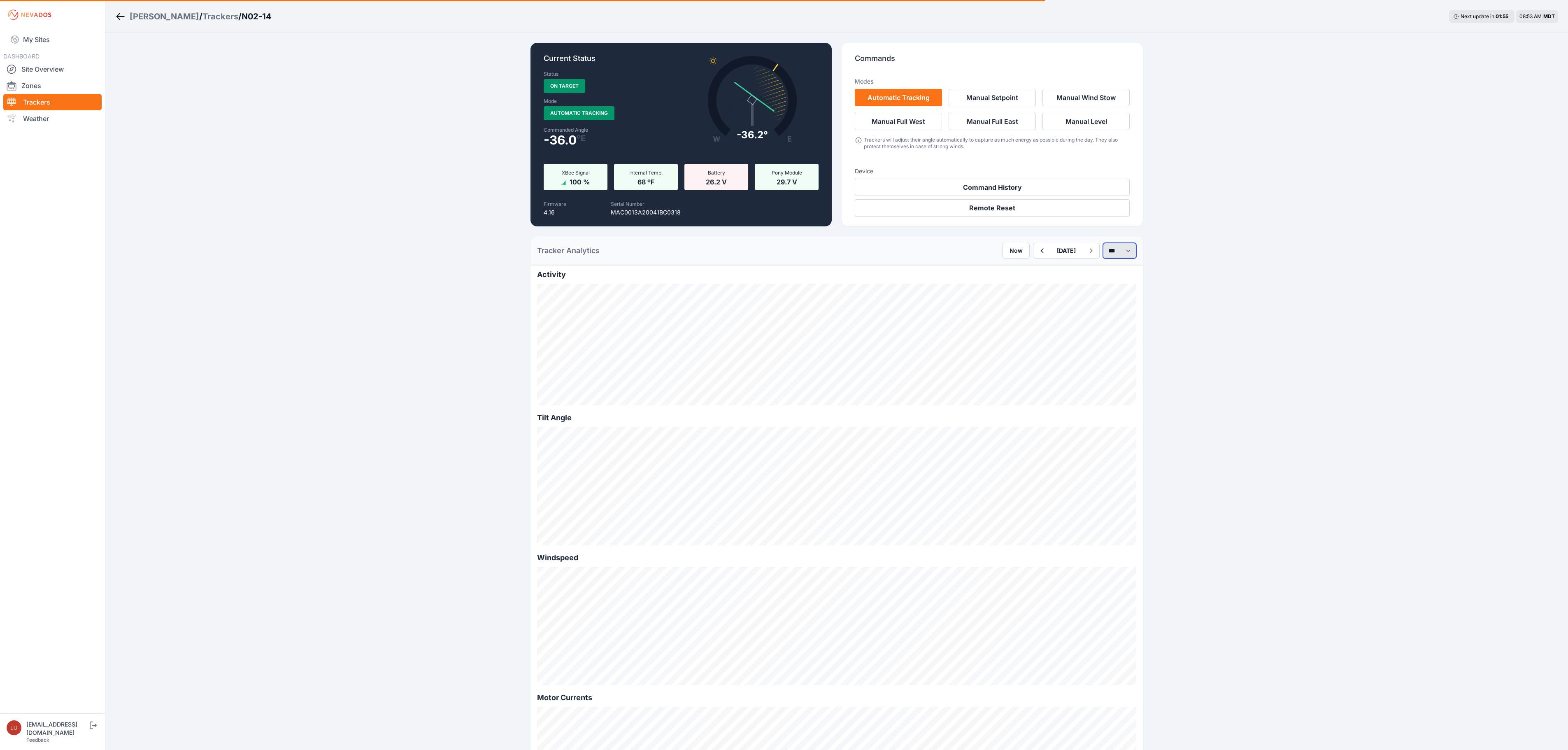
select select "******"
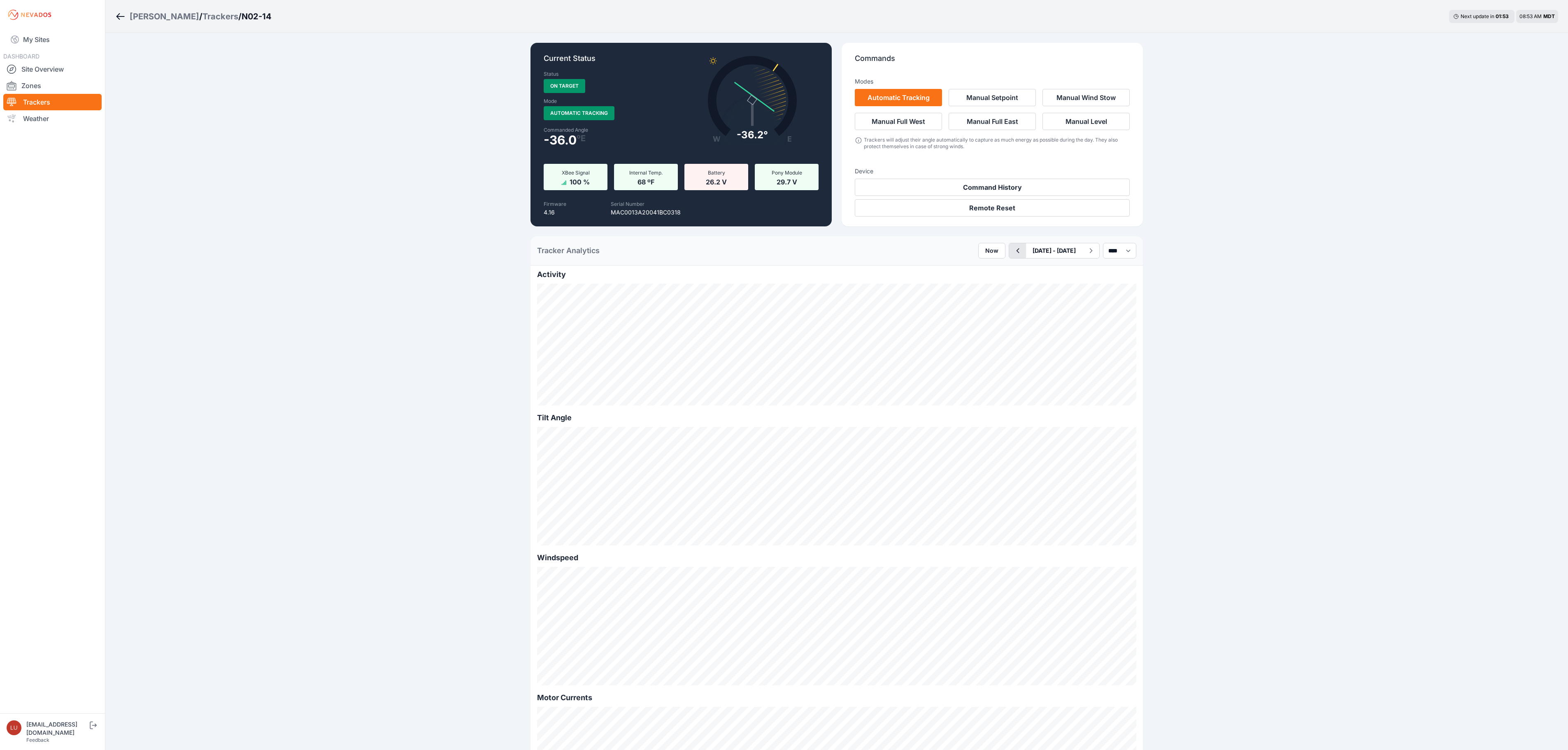
click at [1009, 257] on button "button" at bounding box center [1017, 250] width 17 height 15
click at [1103, 251] on select "*** **** *****" at bounding box center [1120, 251] width 33 height 16
click at [1103, 243] on select "*** **** *****" at bounding box center [1120, 251] width 33 height 16
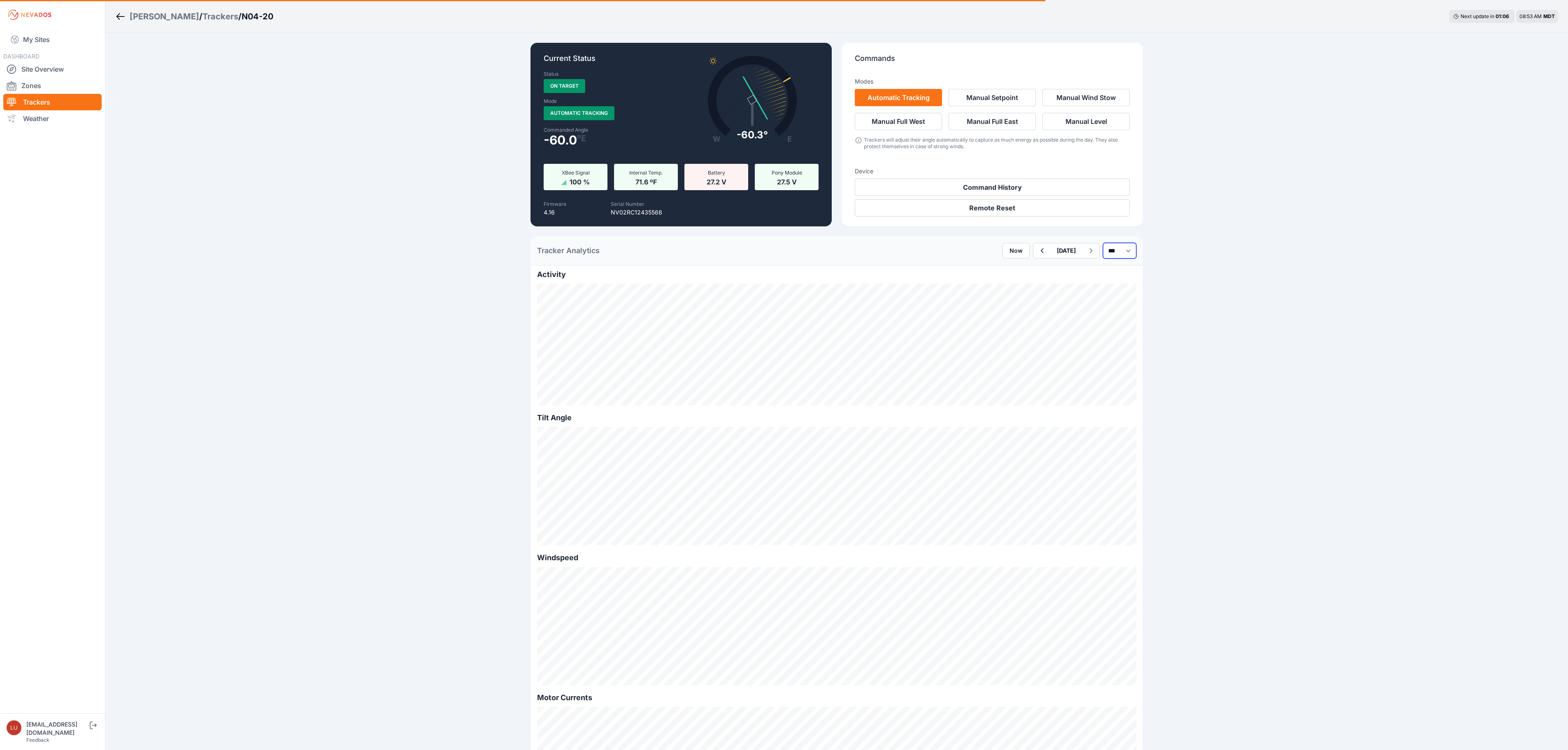
select select "******"
